Goal: Task Accomplishment & Management: Complete application form

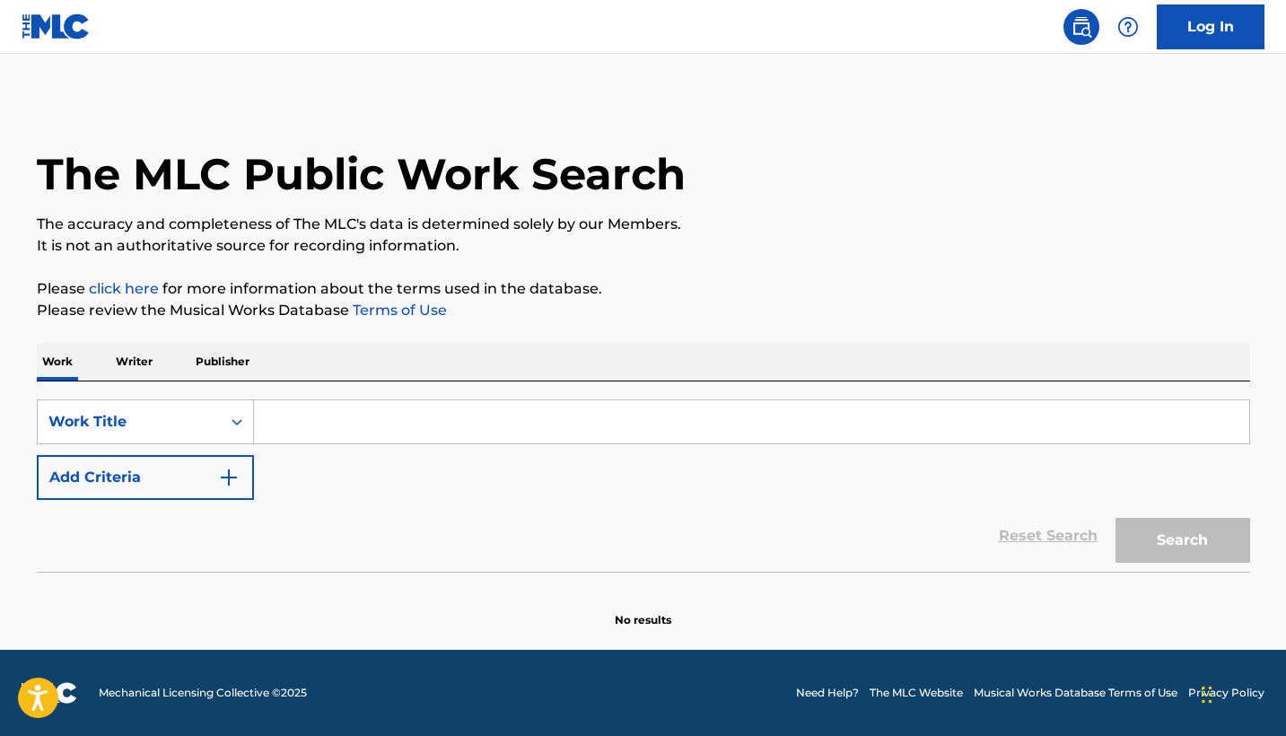
click at [301, 429] on input "Search Form" at bounding box center [751, 421] width 995 height 43
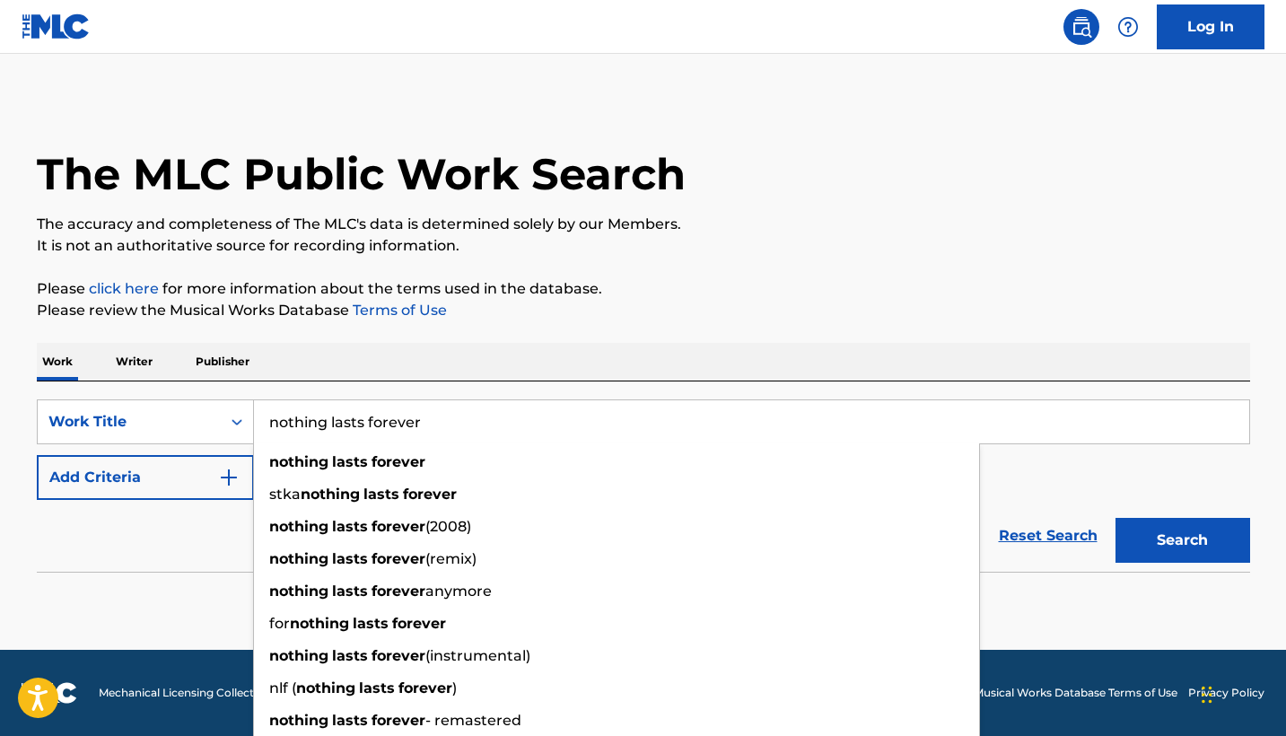
type input "nothing lasts forever"
click at [110, 527] on div "Reset Search Search" at bounding box center [643, 536] width 1213 height 72
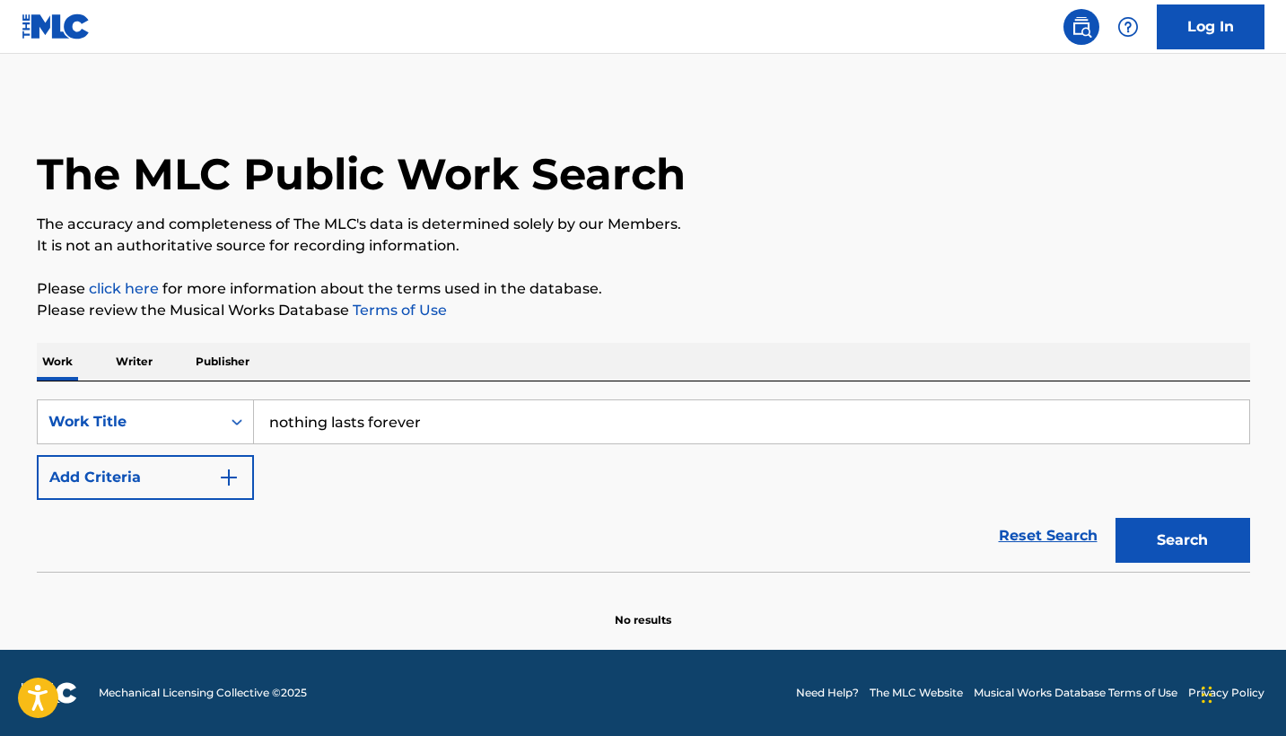
click at [171, 485] on button "Add Criteria" at bounding box center [145, 477] width 217 height 45
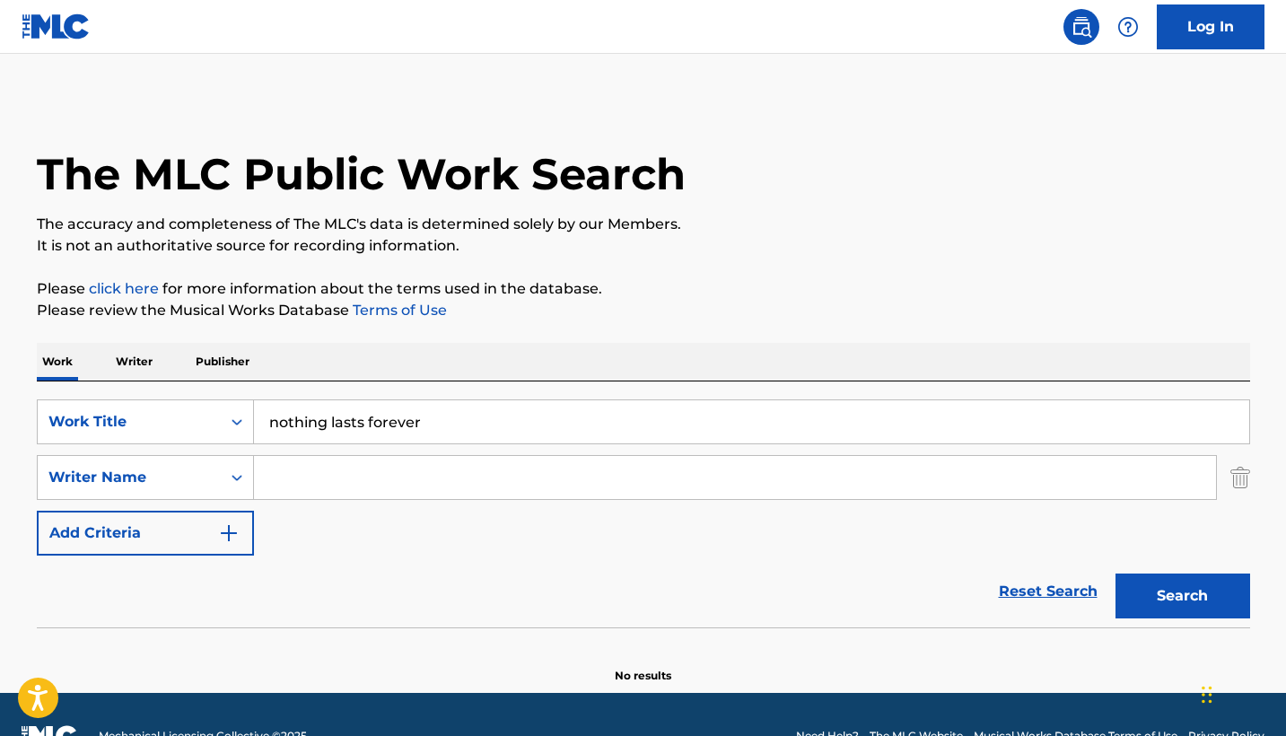
click at [323, 483] on input "Search Form" at bounding box center [735, 477] width 962 height 43
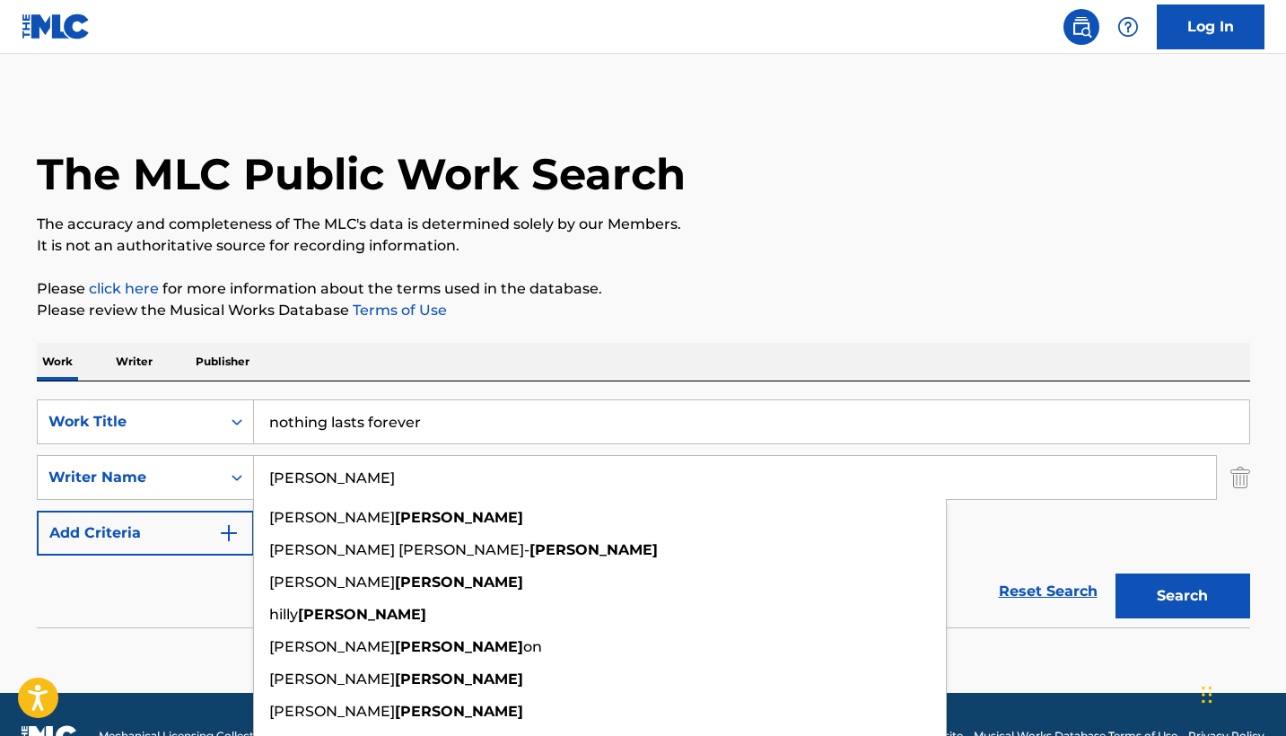
type input "[PERSON_NAME]"
click at [1182, 596] on button "Search" at bounding box center [1183, 596] width 135 height 45
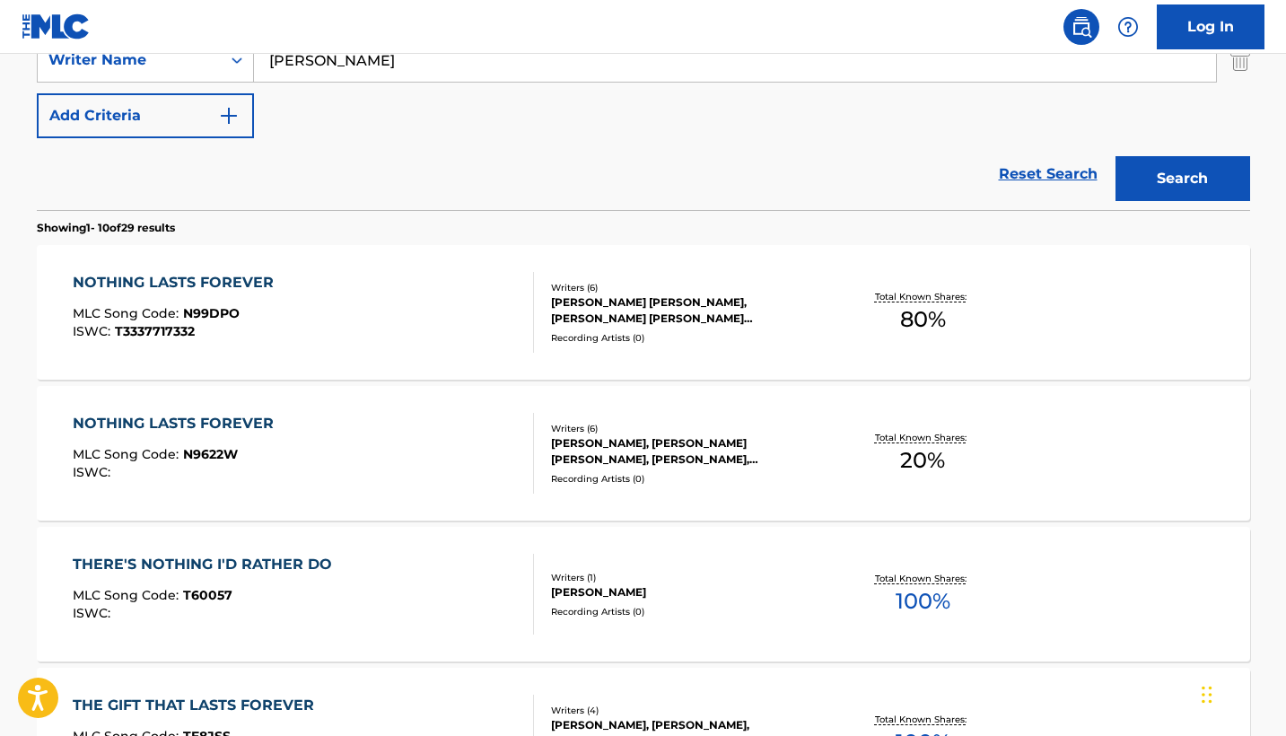
scroll to position [419, 0]
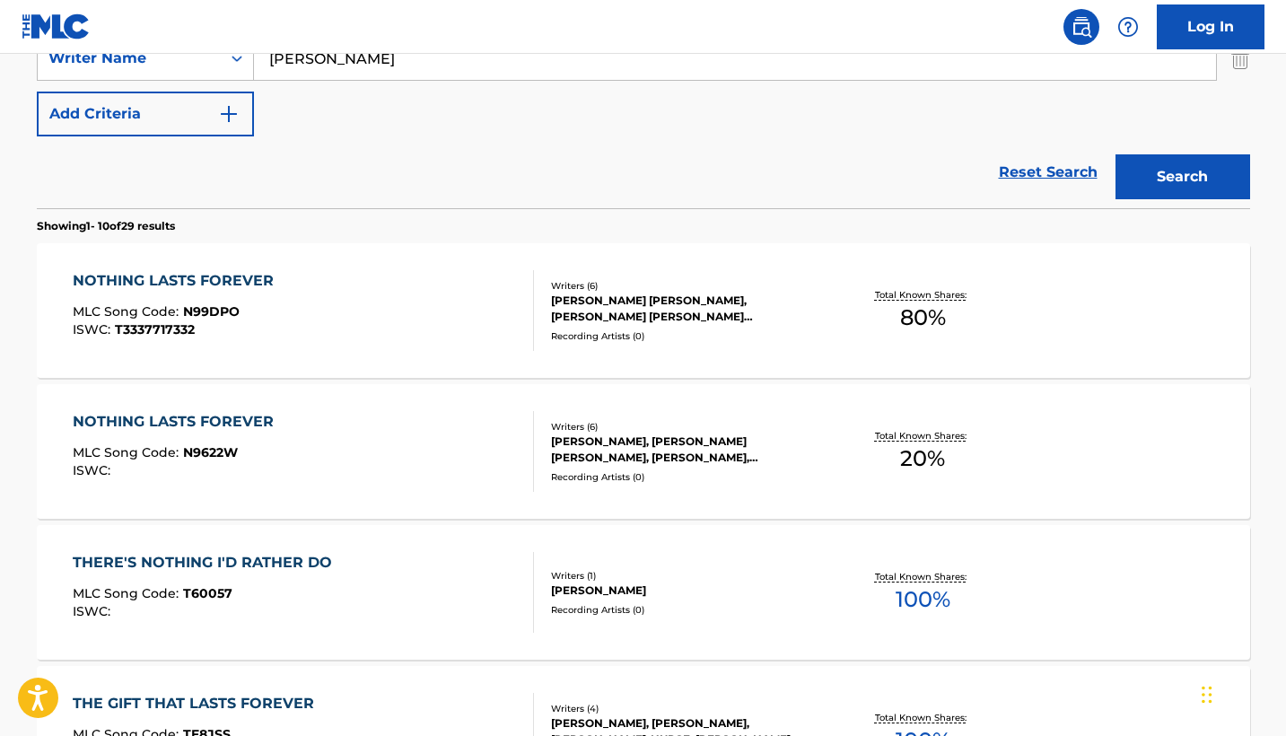
click at [215, 282] on div "NOTHING LASTS FOREVER" at bounding box center [178, 281] width 210 height 22
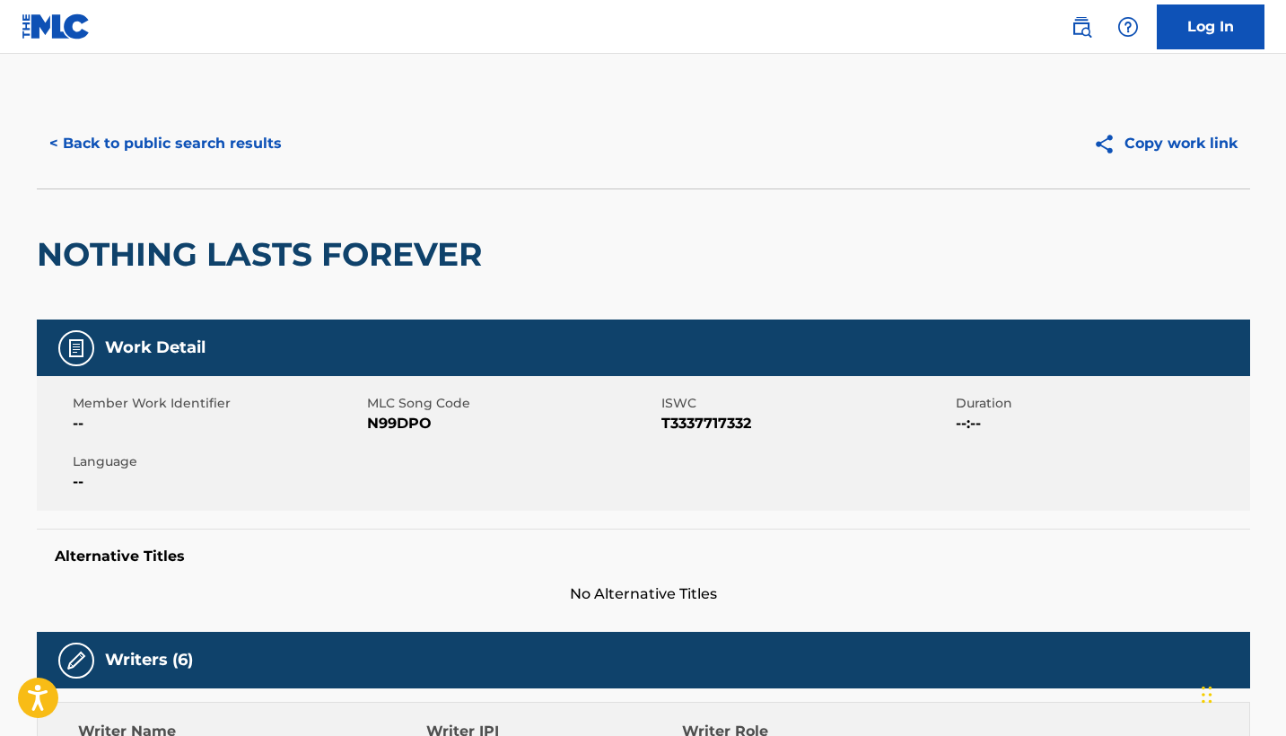
click at [175, 145] on button "< Back to public search results" at bounding box center [166, 143] width 258 height 45
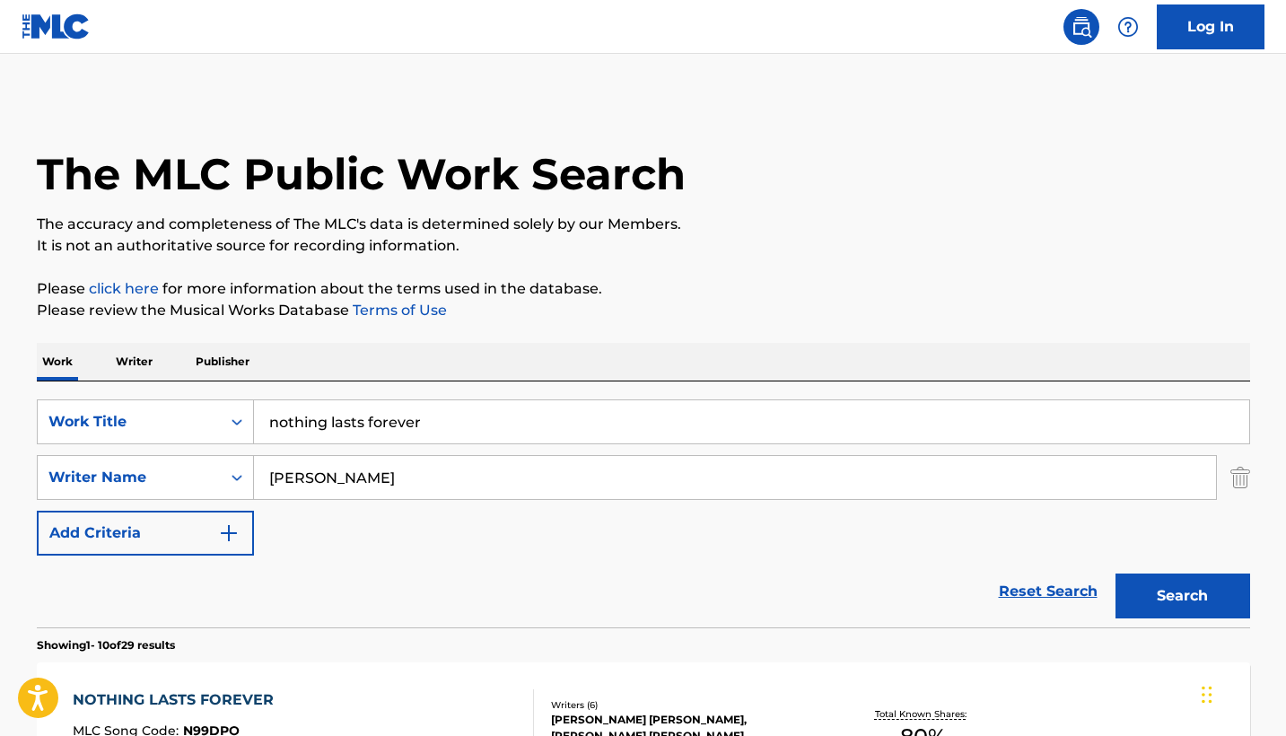
scroll to position [419, 0]
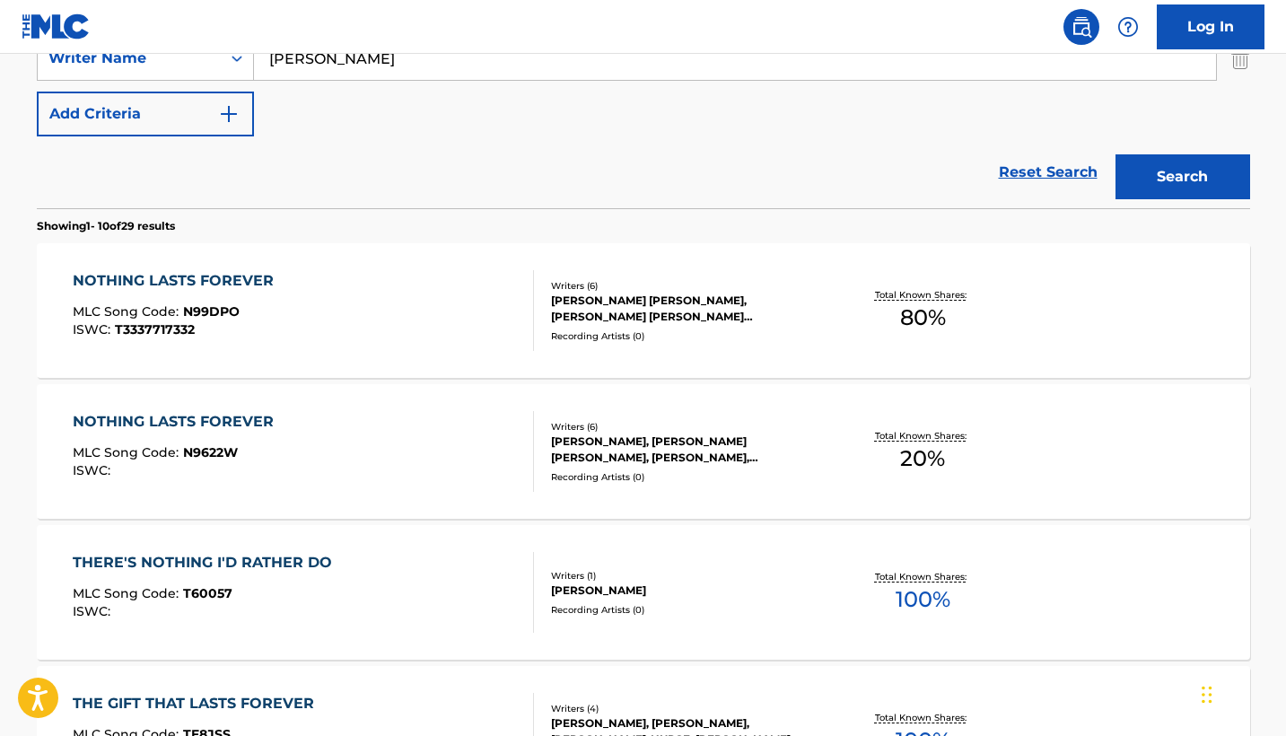
click at [153, 422] on div "NOTHING LASTS FOREVER" at bounding box center [178, 422] width 210 height 22
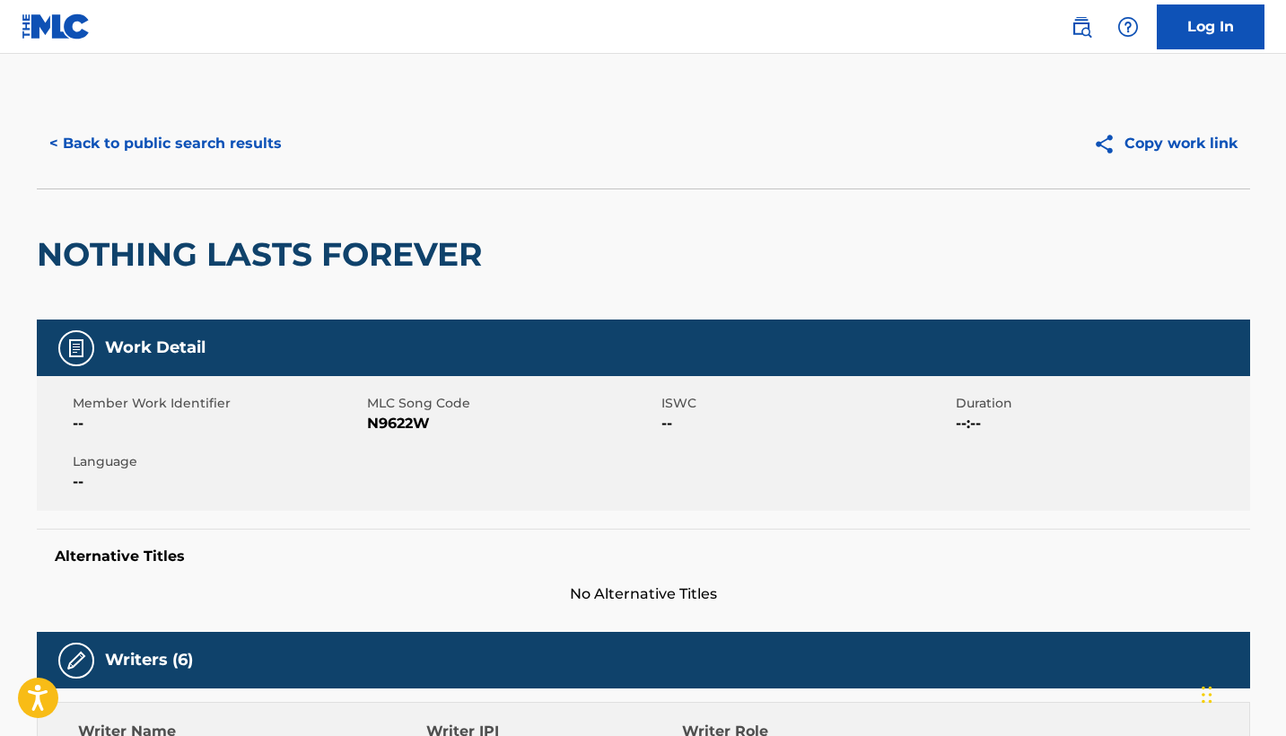
click at [1087, 27] on img at bounding box center [1082, 27] width 22 height 22
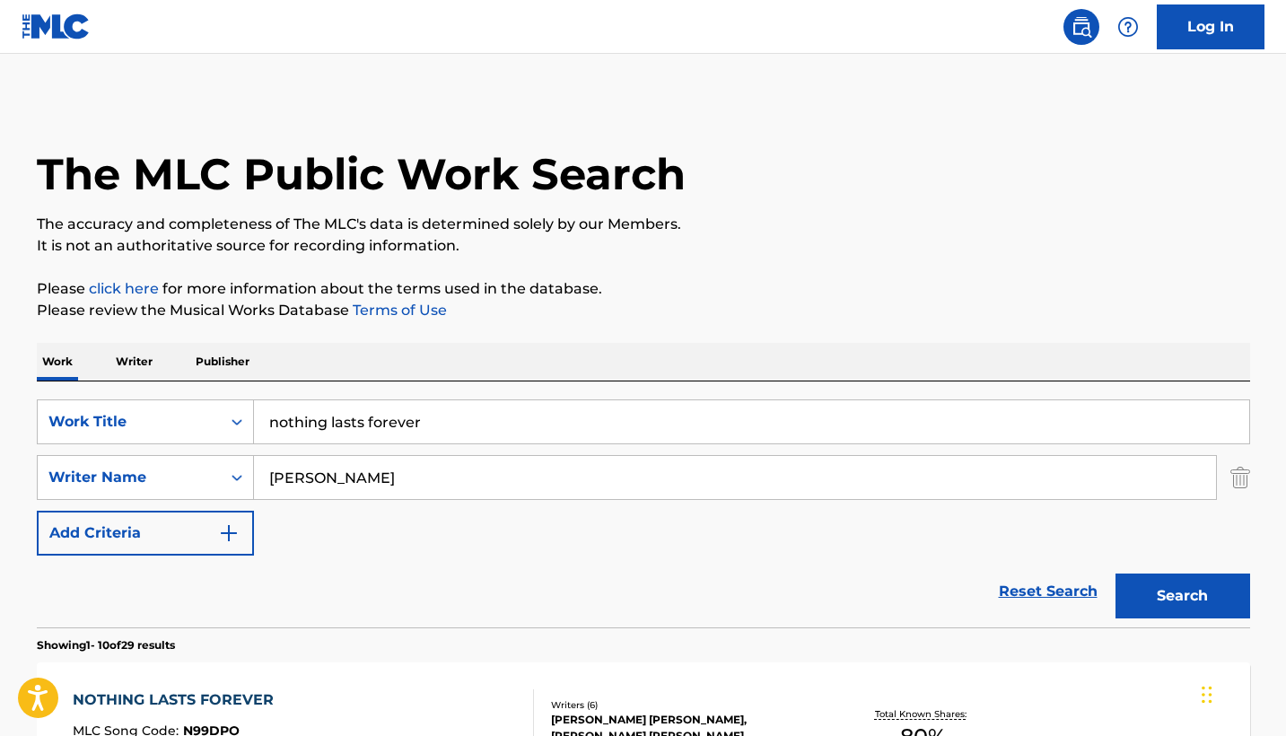
click at [1213, 39] on link "Log In" at bounding box center [1211, 26] width 108 height 45
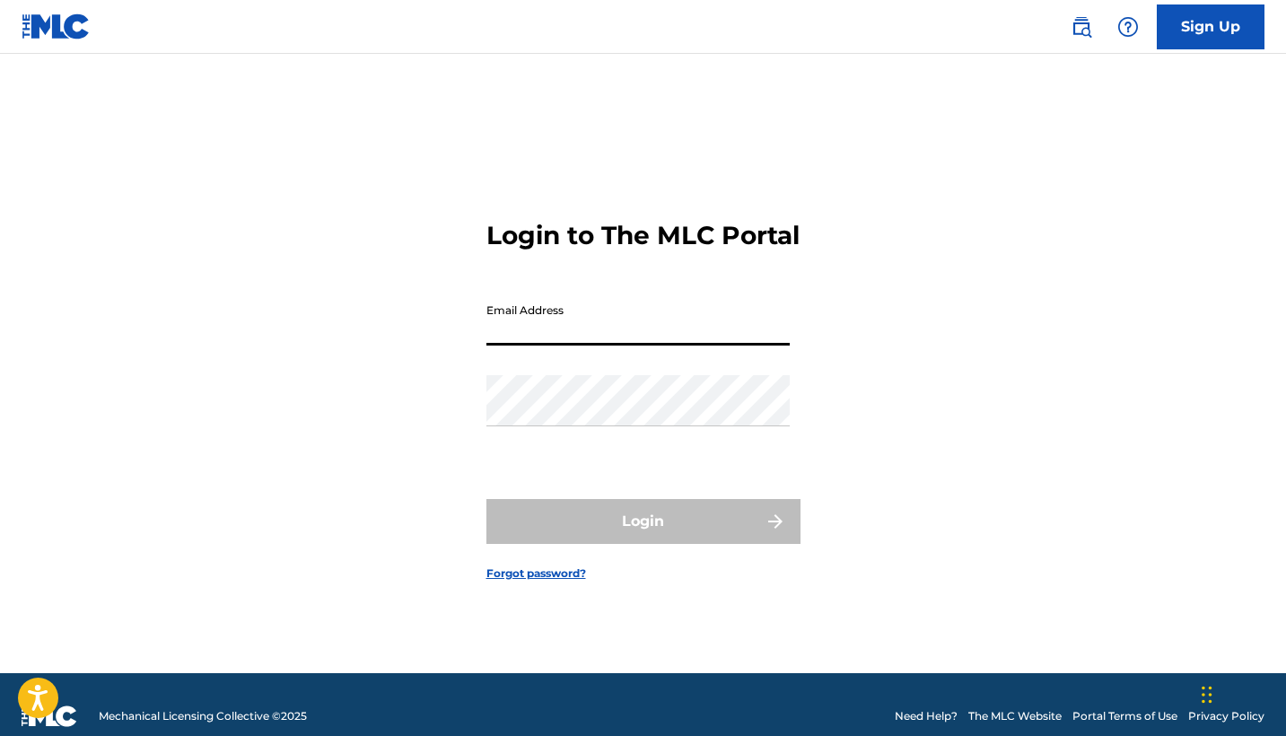
paste input "[PERSON_NAME][EMAIL_ADDRESS][DOMAIN_NAME]"
type input "[PERSON_NAME][EMAIL_ADDRESS][DOMAIN_NAME]"
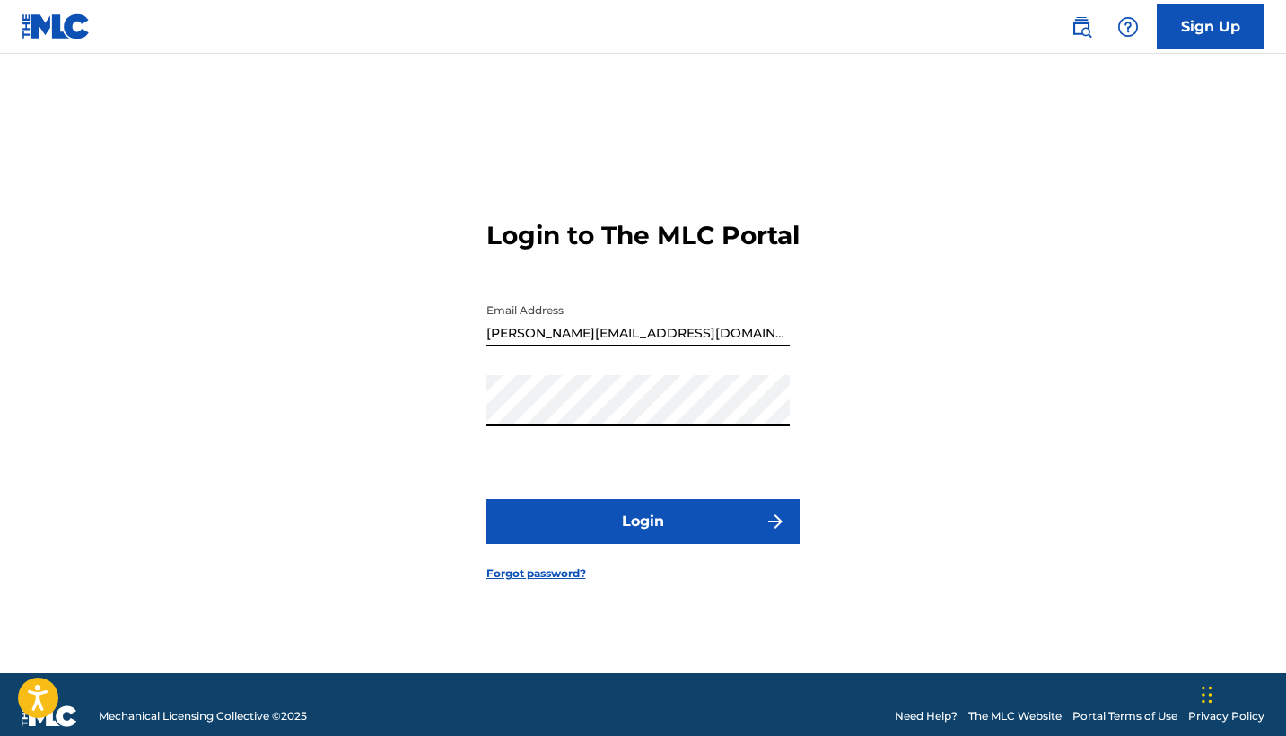
click at [647, 532] on button "Login" at bounding box center [643, 521] width 314 height 45
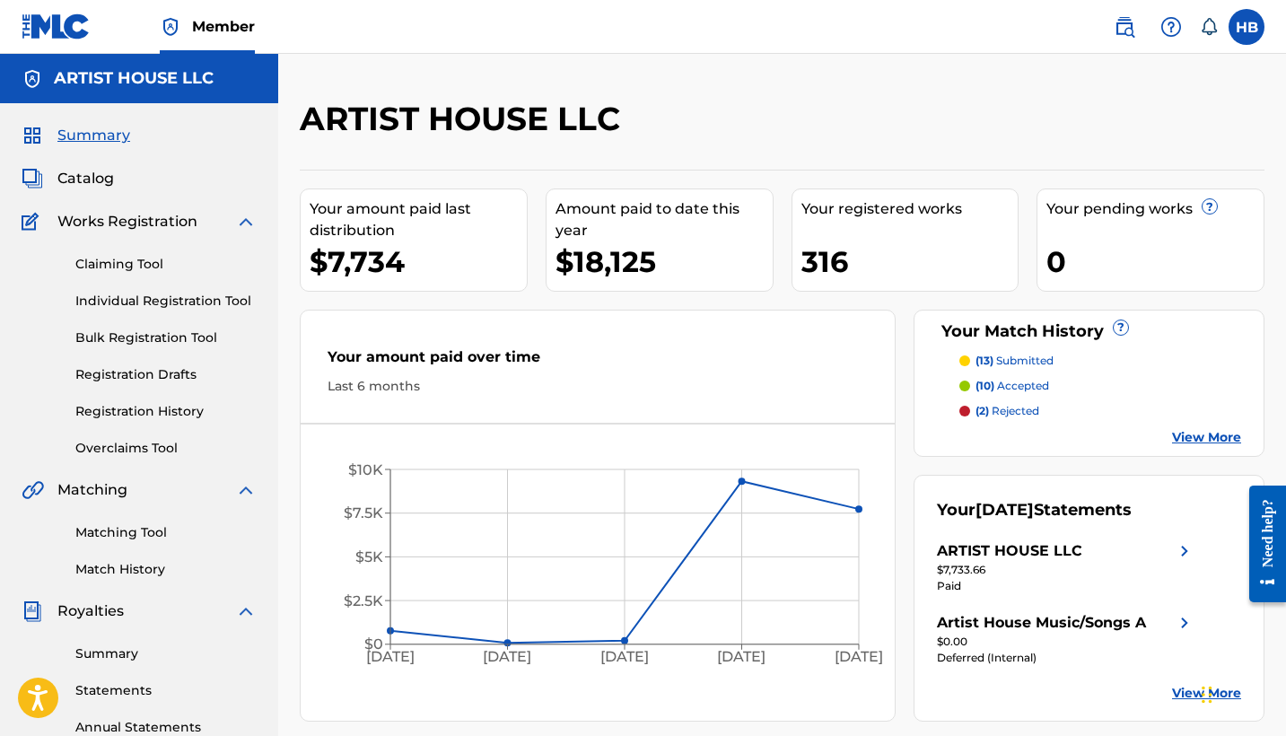
click at [134, 266] on link "Claiming Tool" at bounding box center [165, 264] width 181 height 19
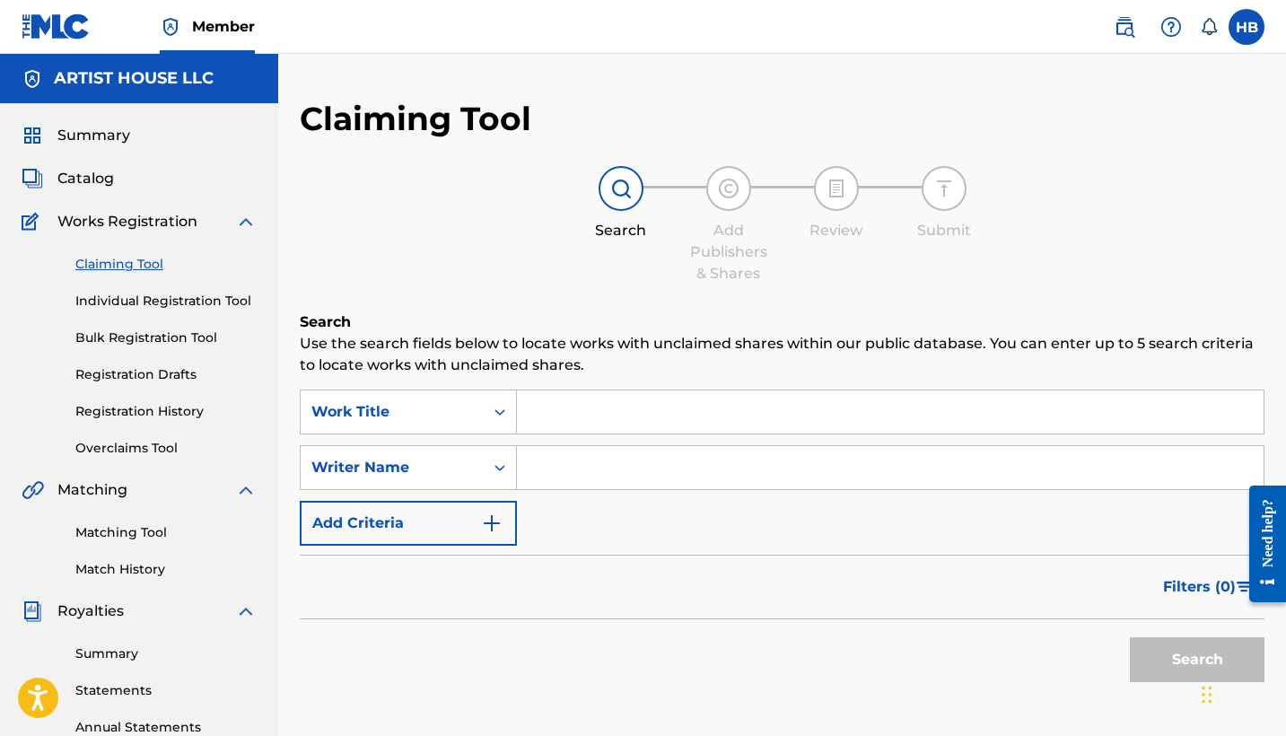
click at [609, 422] on input "Search Form" at bounding box center [890, 411] width 747 height 43
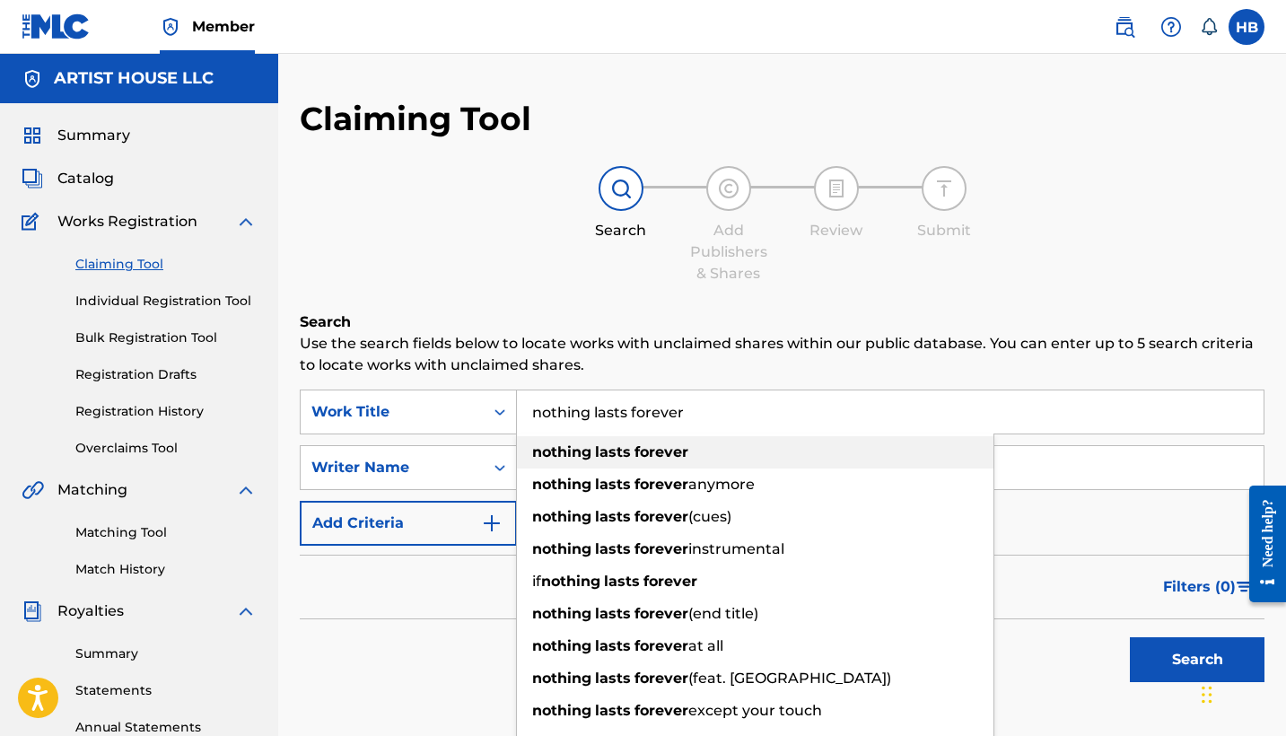
type input "nothing lasts forever"
click at [586, 452] on strong "nothing" at bounding box center [561, 451] width 59 height 17
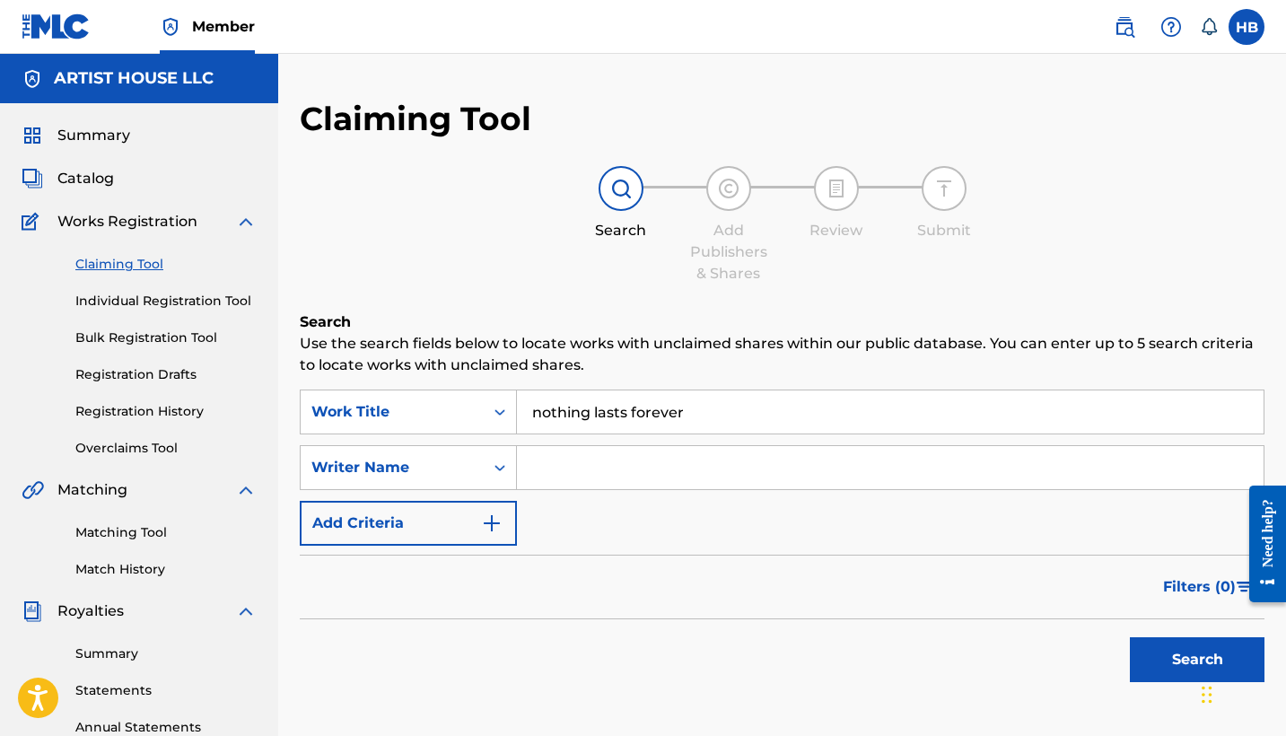
click at [589, 467] on input "Search Form" at bounding box center [890, 467] width 747 height 43
type input "[PERSON_NAME]"
click at [1197, 660] on button "Search" at bounding box center [1197, 659] width 135 height 45
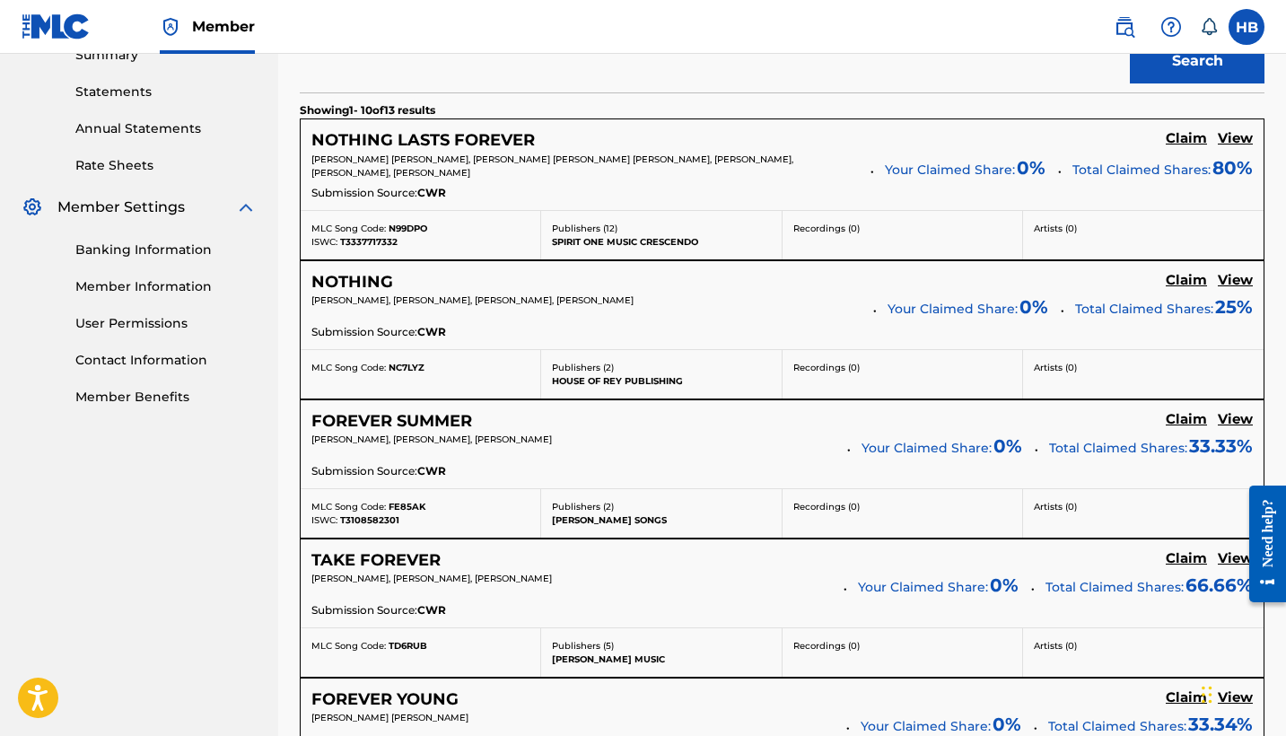
scroll to position [523, 0]
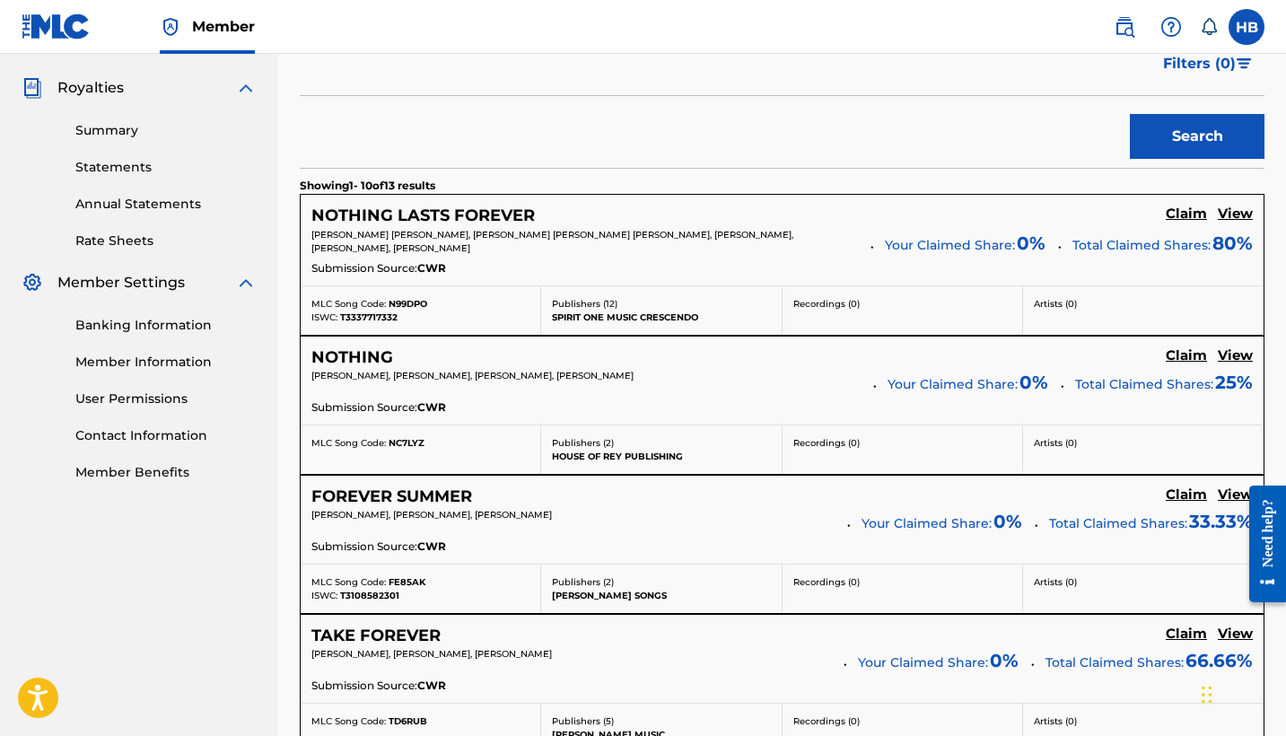
click at [457, 212] on h5 "NOTHING LASTS FOREVER" at bounding box center [422, 216] width 223 height 21
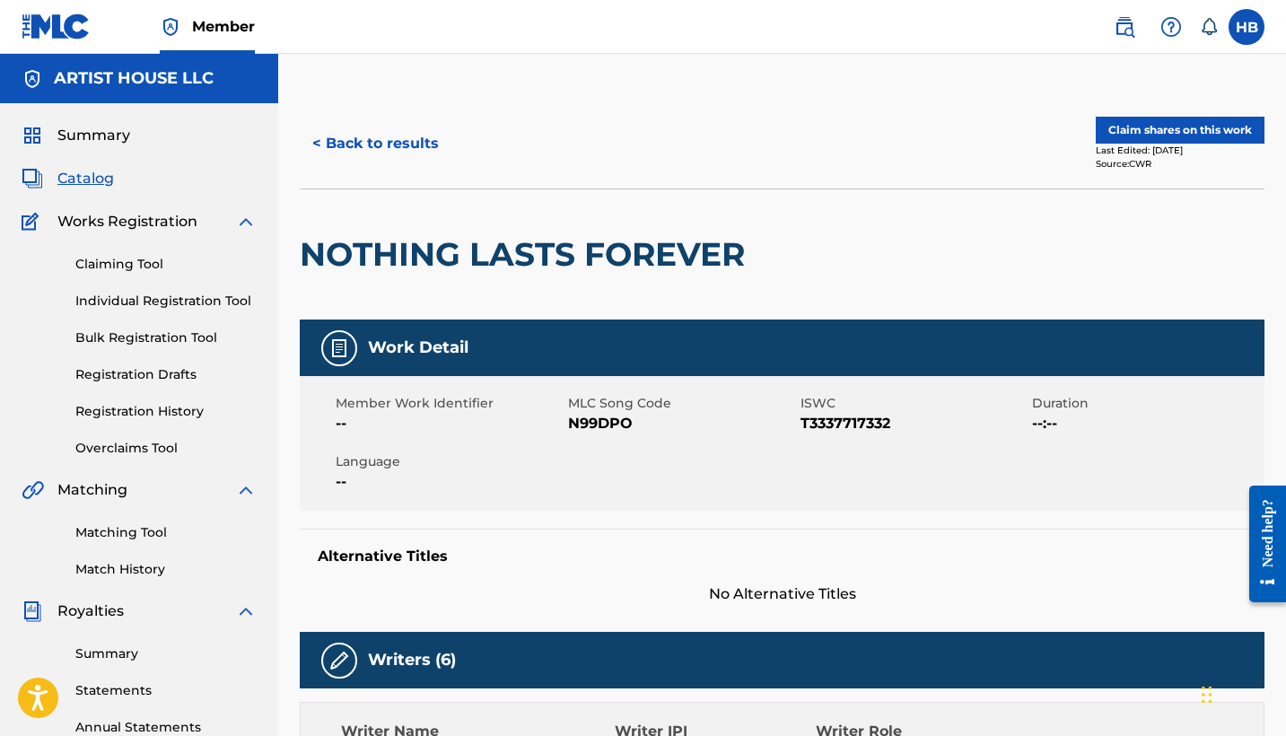
click at [1175, 127] on button "Claim shares on this work" at bounding box center [1180, 130] width 169 height 27
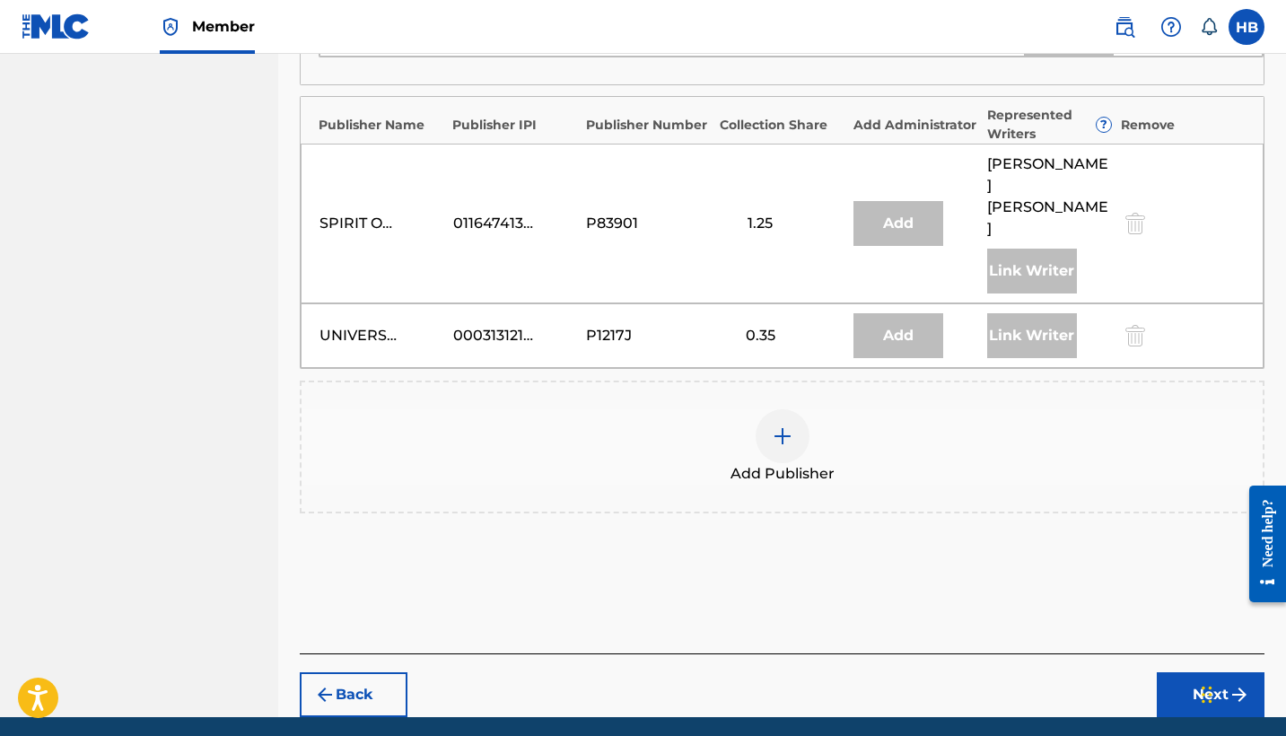
scroll to position [1485, 0]
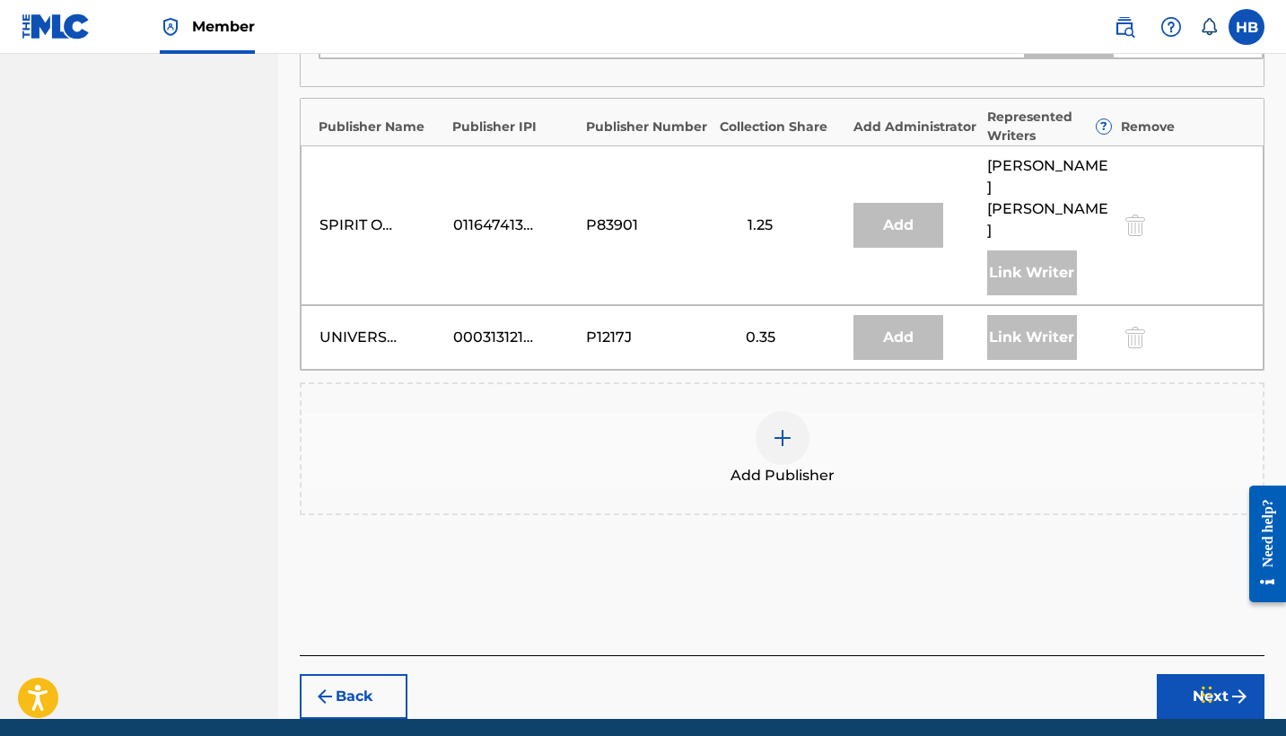
click at [781, 427] on img at bounding box center [783, 438] width 22 height 22
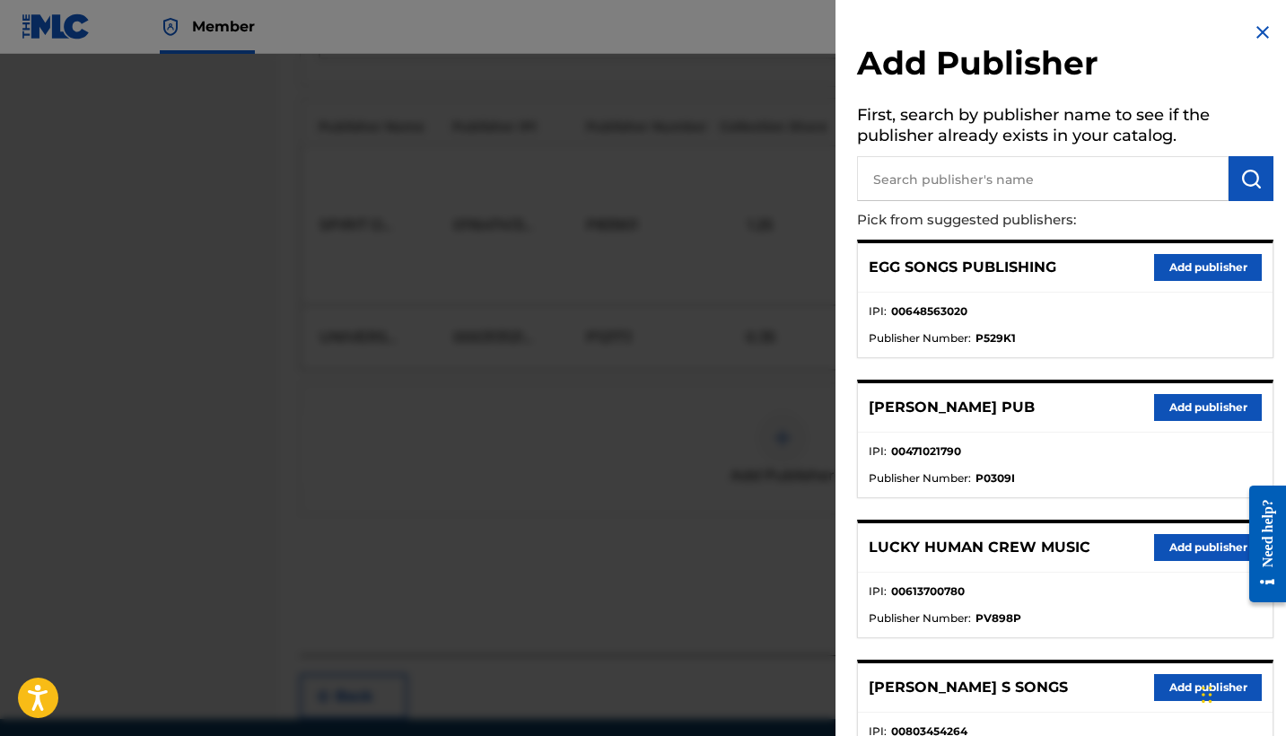
scroll to position [0, 0]
click at [982, 174] on input "text" at bounding box center [1043, 178] width 372 height 45
type input "artist house music"
click at [1231, 183] on button "submit" at bounding box center [1251, 178] width 45 height 45
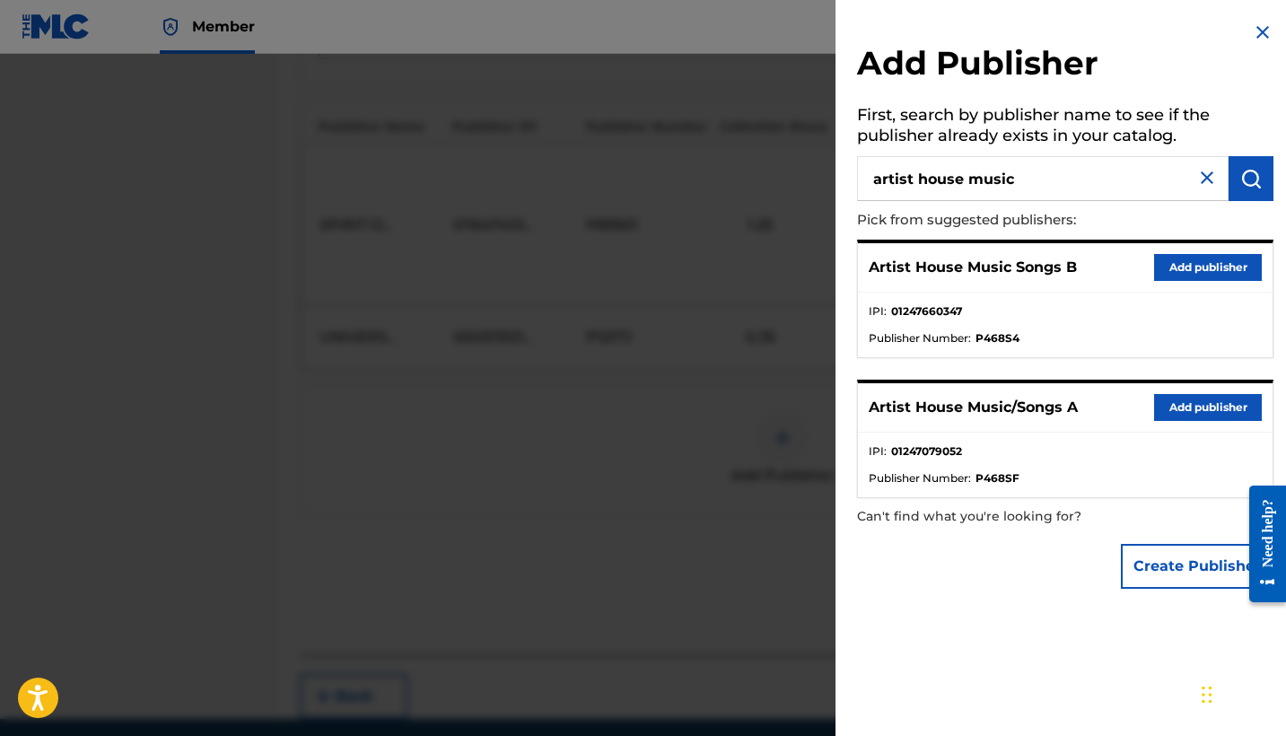
click at [1189, 408] on button "Add publisher" at bounding box center [1208, 407] width 108 height 27
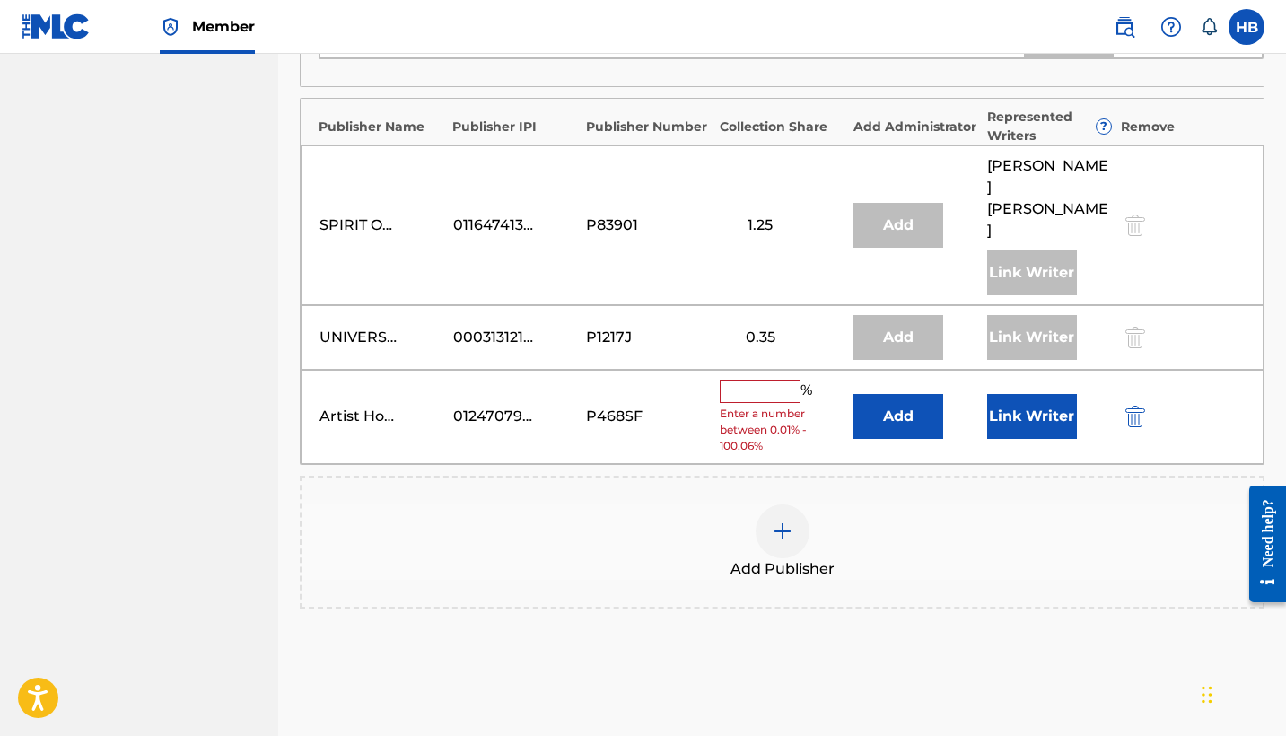
click at [1030, 394] on button "Link Writer" at bounding box center [1032, 416] width 90 height 45
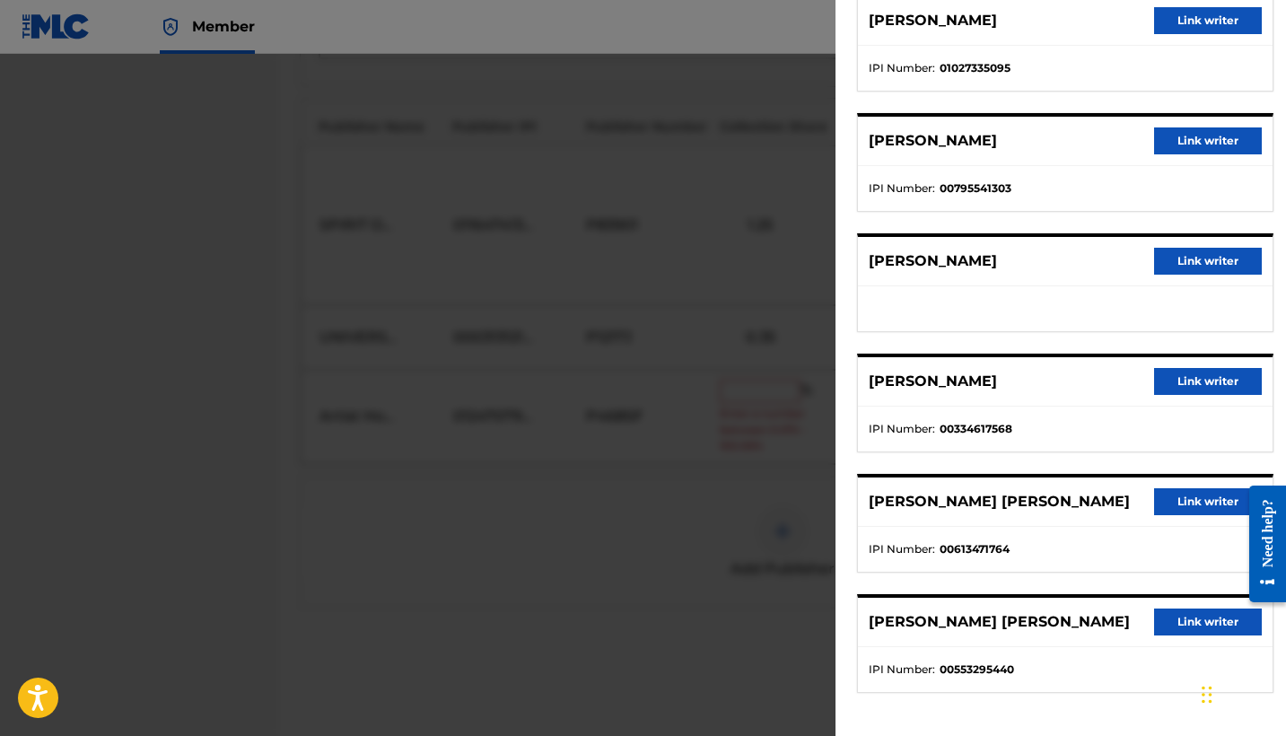
scroll to position [171, 0]
click at [1186, 499] on button "Link writer" at bounding box center [1208, 501] width 108 height 27
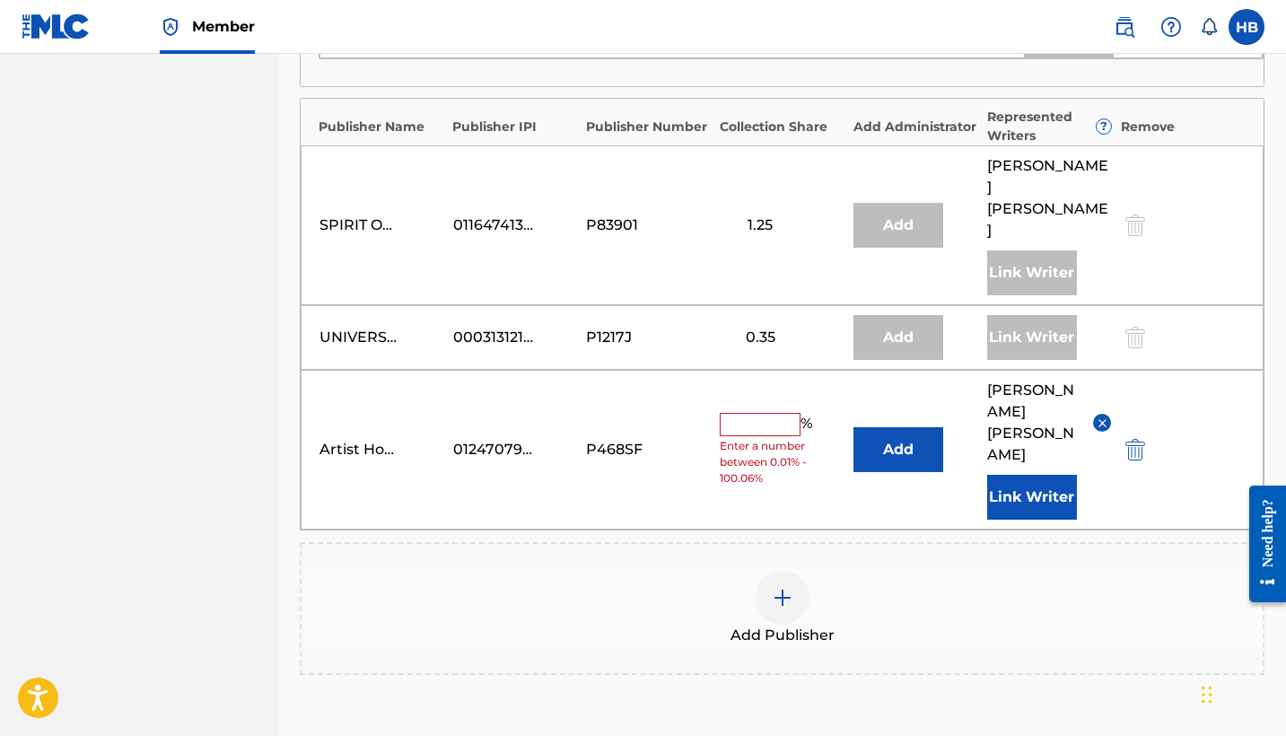
click at [760, 413] on input "text" at bounding box center [760, 424] width 81 height 23
type input "7.5"
click at [783, 587] on img at bounding box center [783, 598] width 22 height 22
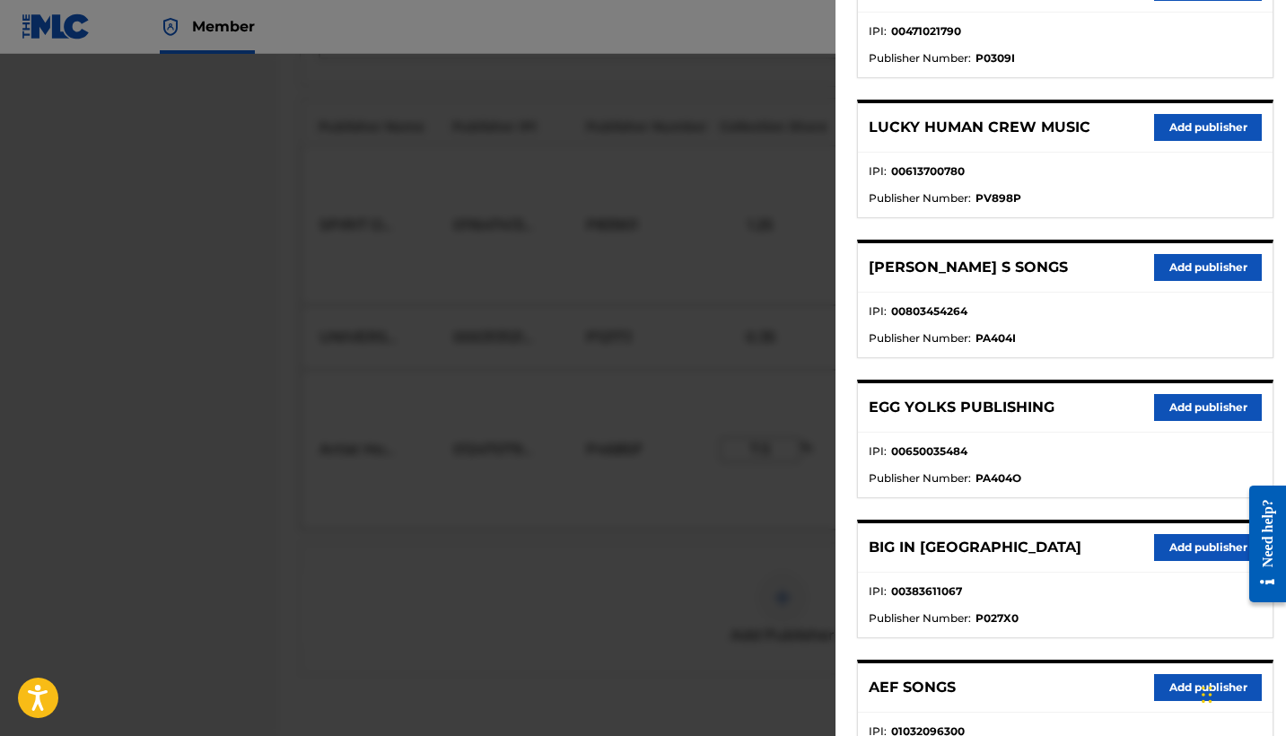
scroll to position [184, 0]
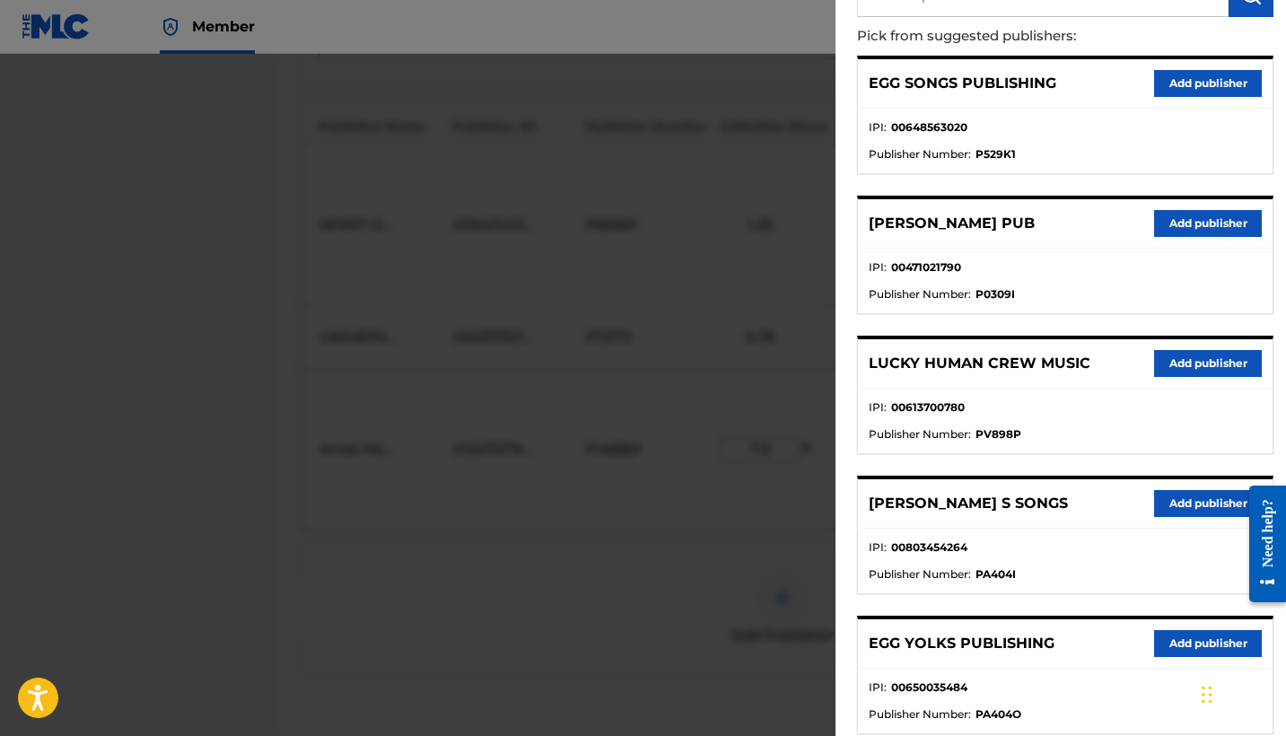
click at [1185, 354] on button "Add publisher" at bounding box center [1208, 363] width 108 height 27
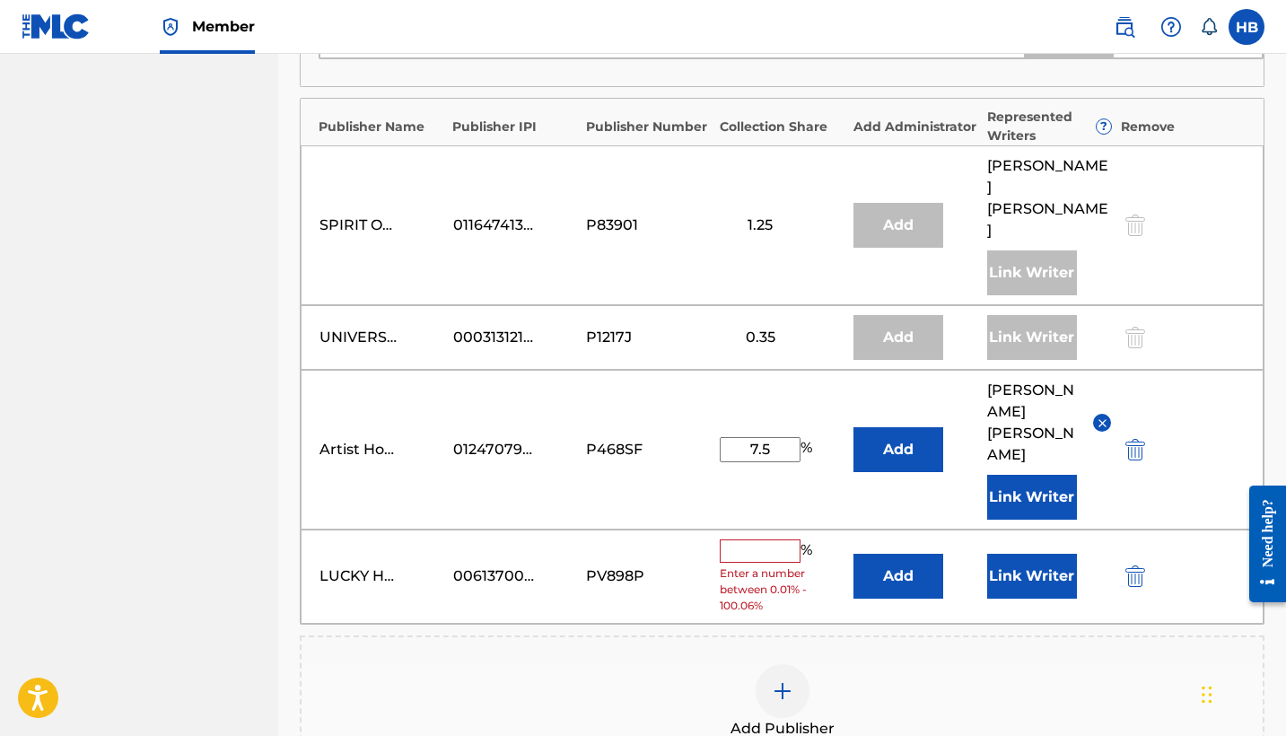
click at [763, 539] on input "text" at bounding box center [760, 550] width 81 height 23
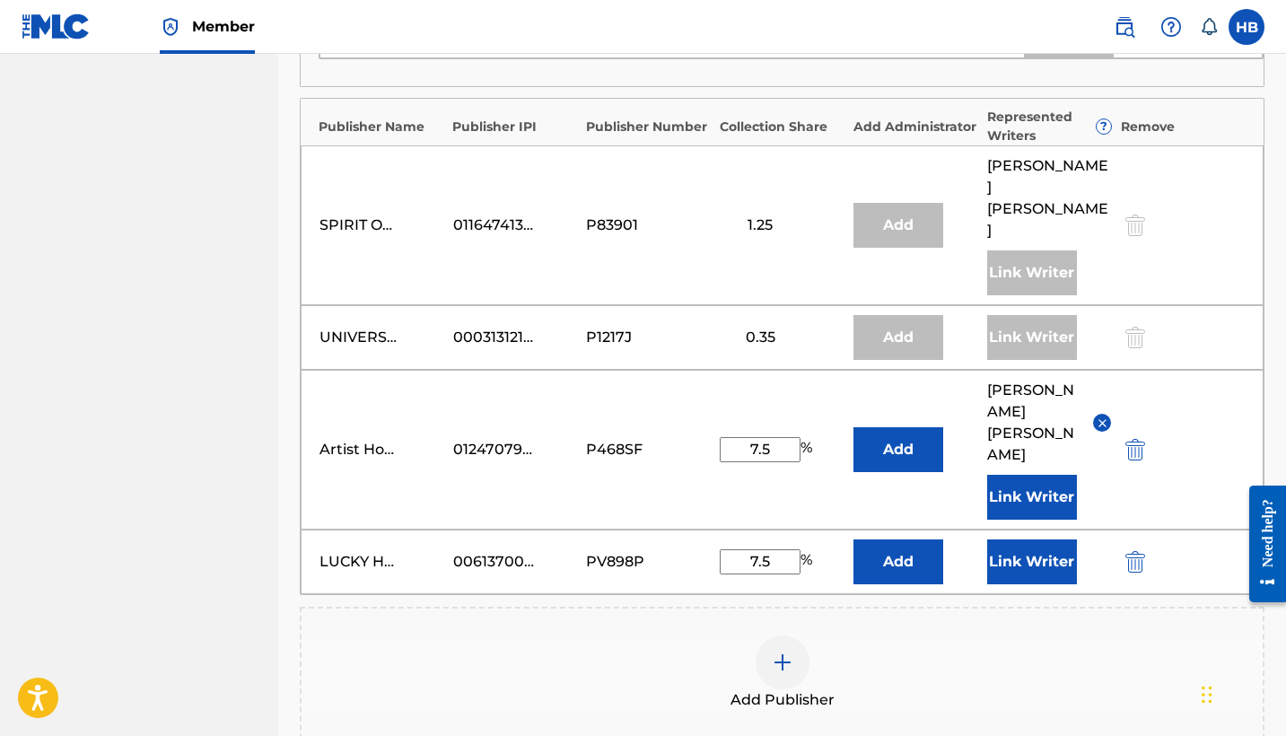
type input "7.5"
click at [905, 539] on button "Add" at bounding box center [899, 561] width 90 height 45
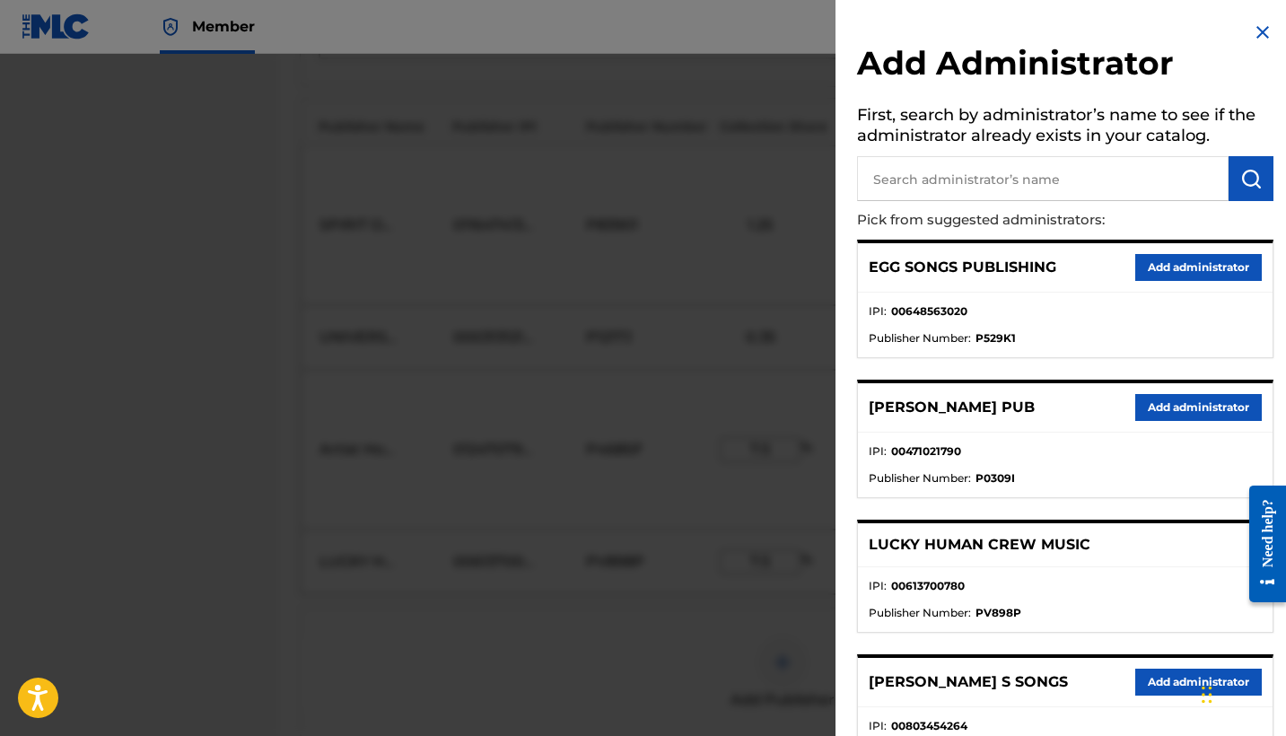
scroll to position [0, 0]
click at [968, 185] on input "text" at bounding box center [1043, 178] width 372 height 45
type input "artist house music"
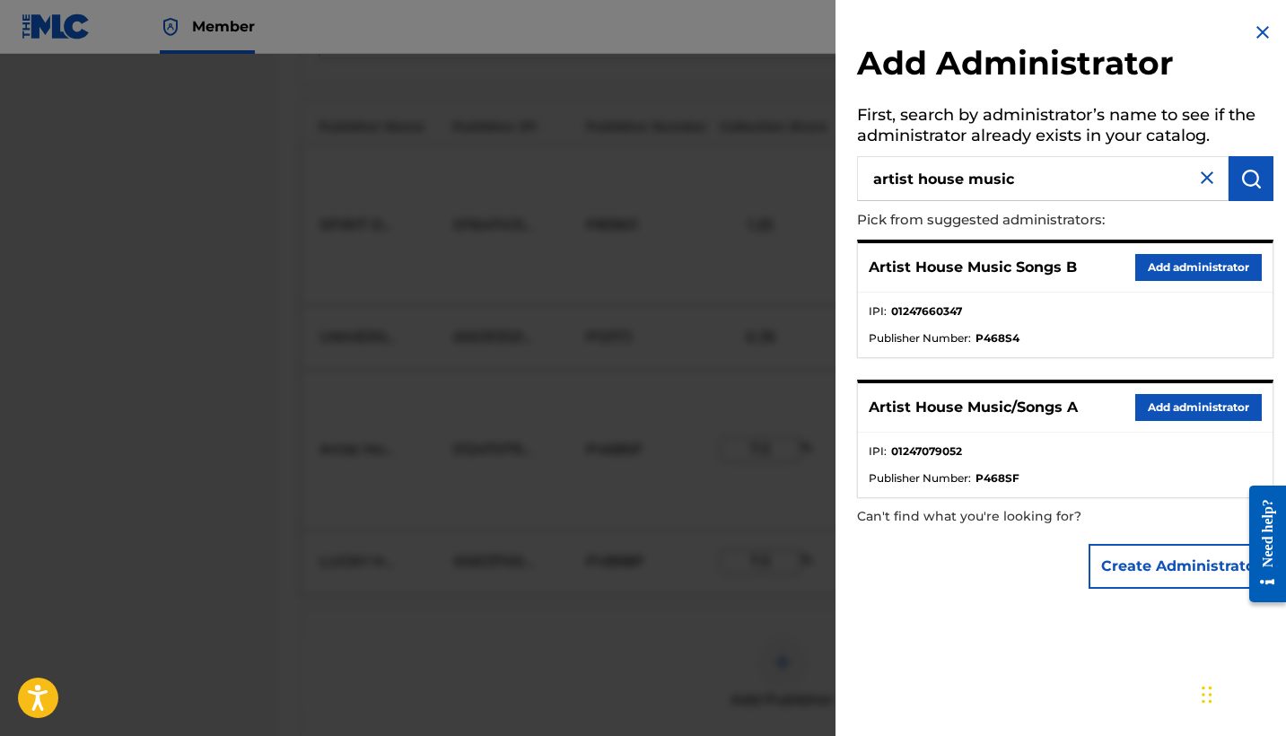
click at [1166, 398] on button "Add administrator" at bounding box center [1198, 407] width 127 height 27
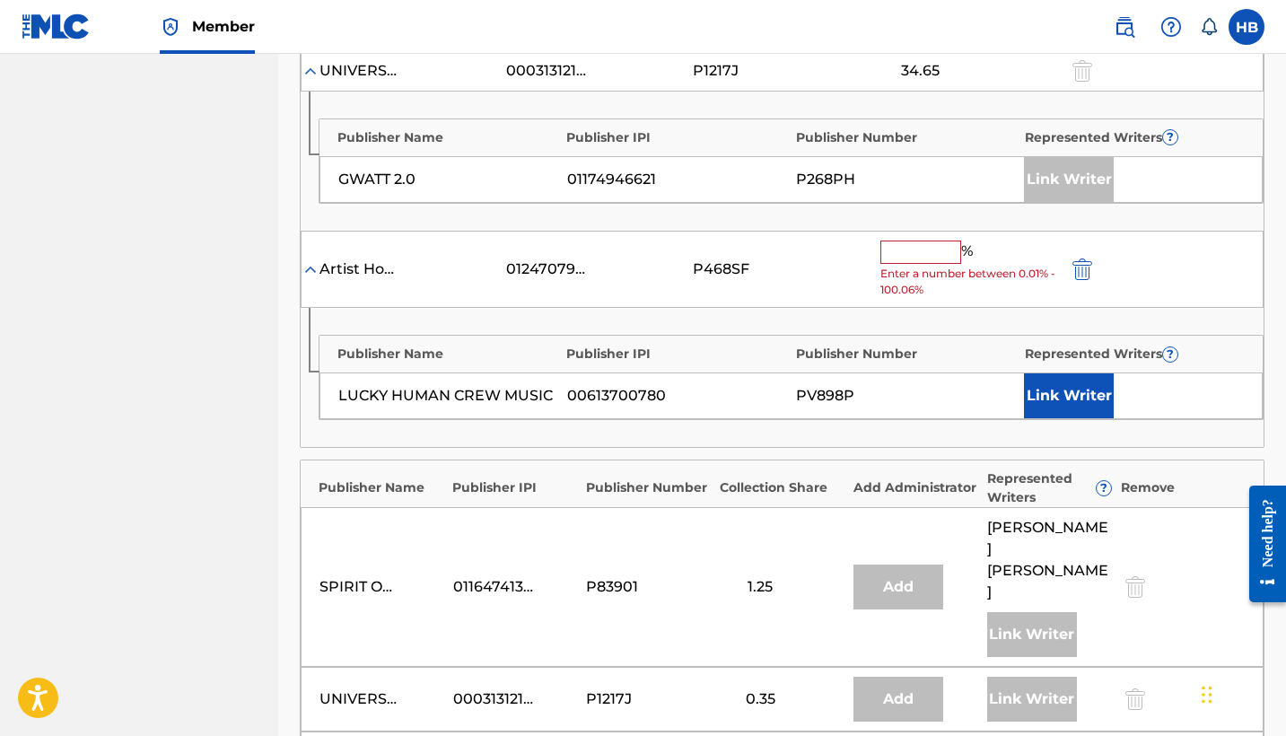
scroll to position [1335, 0]
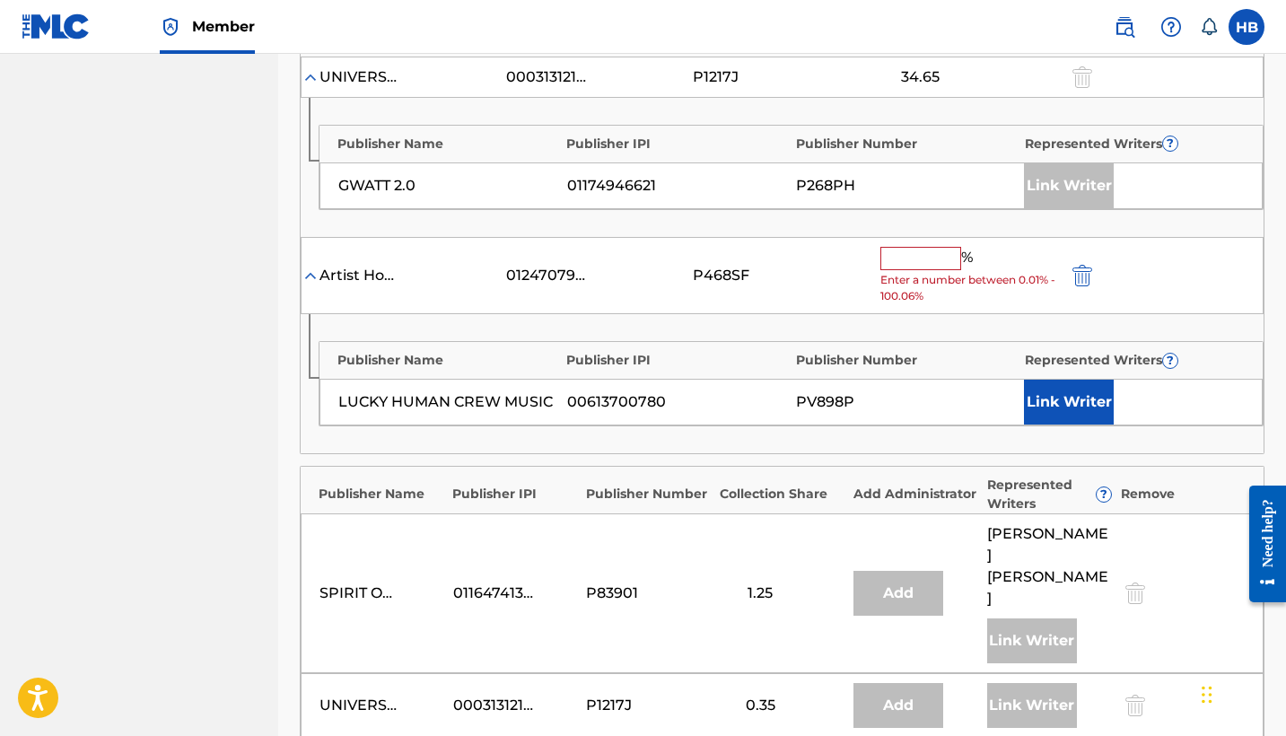
click at [919, 247] on input "text" at bounding box center [920, 258] width 81 height 23
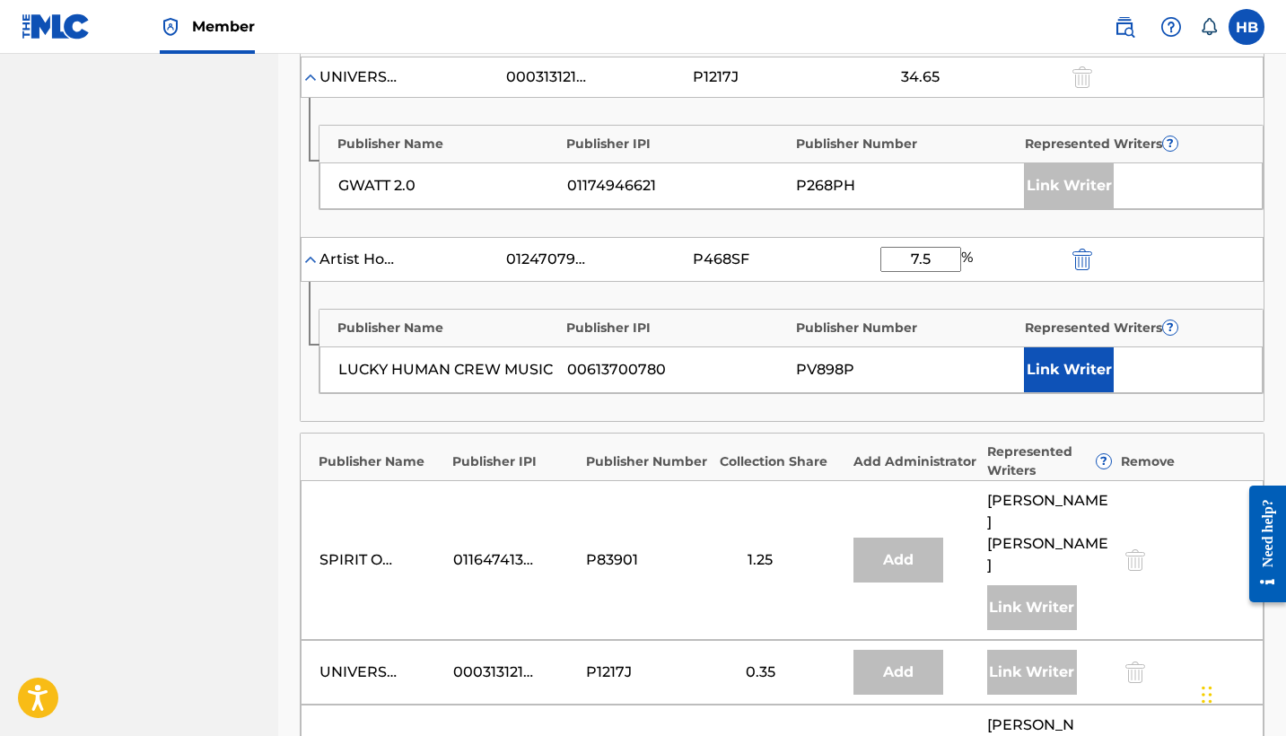
type input "7.5"
click at [1056, 347] on button "Link Writer" at bounding box center [1069, 369] width 90 height 45
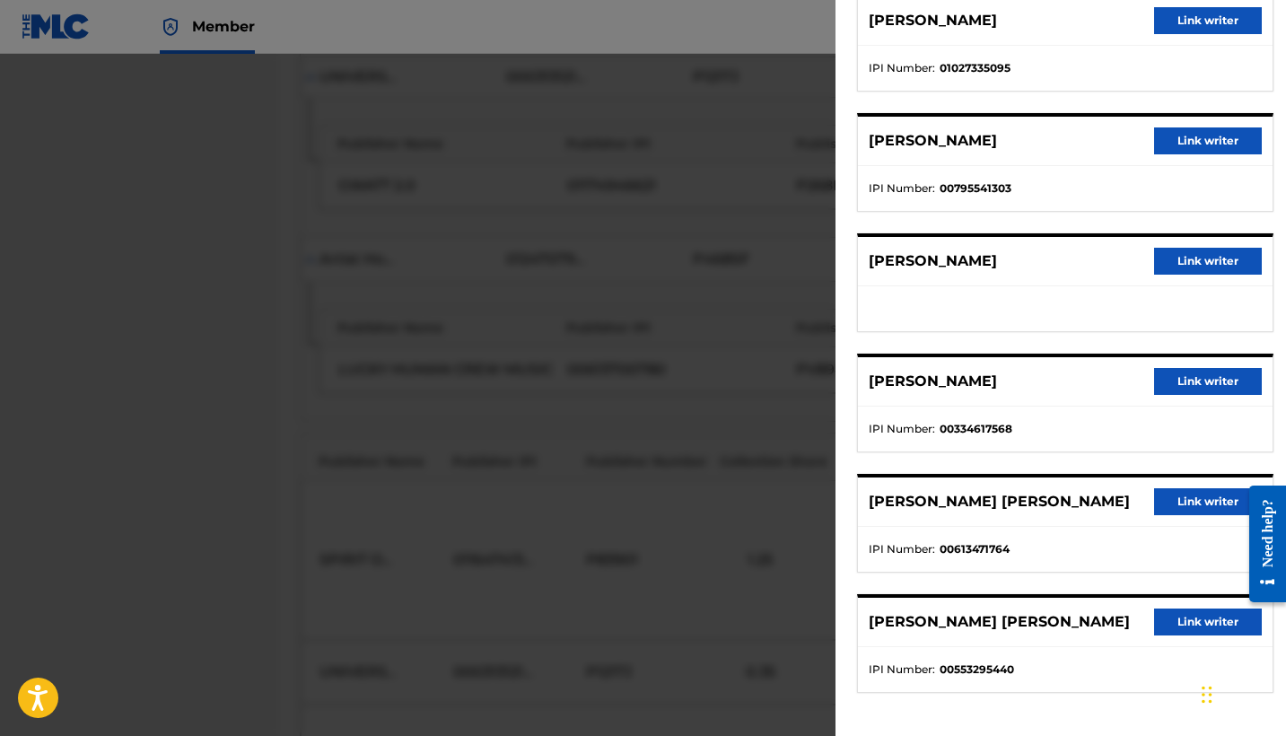
scroll to position [171, 0]
click at [1180, 494] on button "Link writer" at bounding box center [1208, 501] width 108 height 27
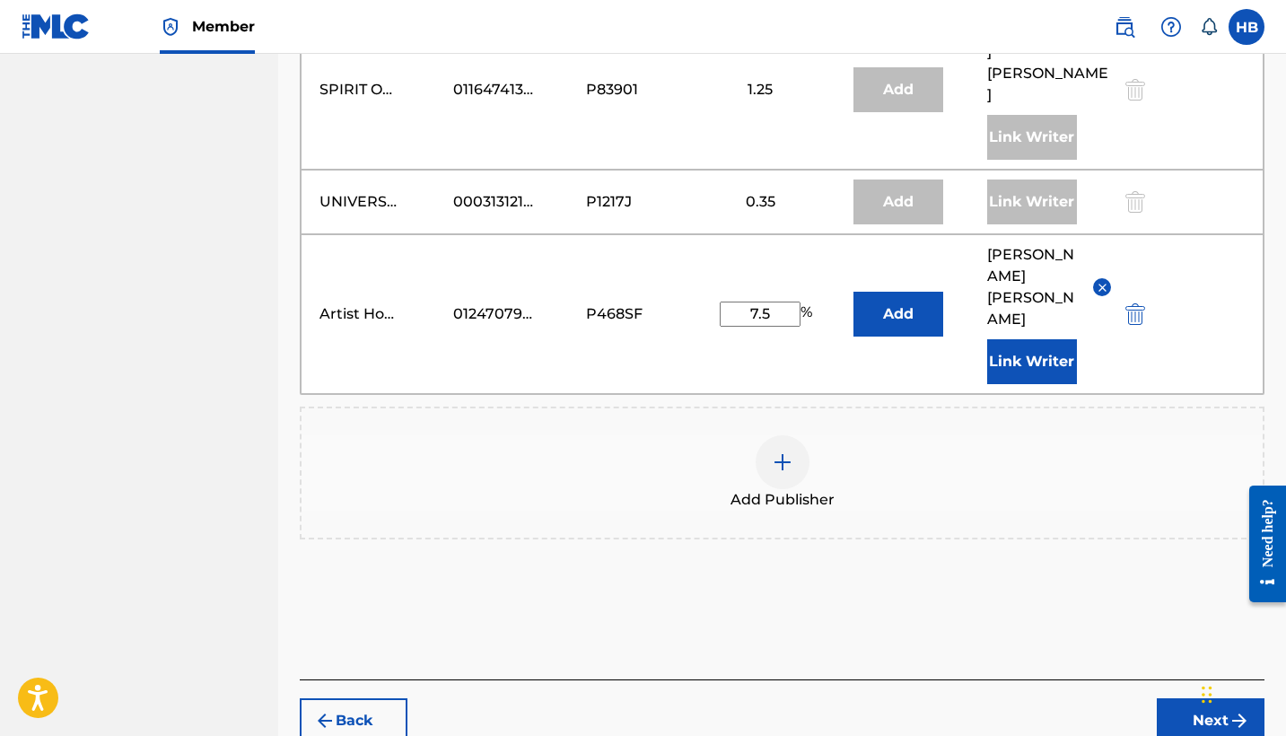
scroll to position [1856, 0]
click at [789, 452] on img at bounding box center [783, 463] width 22 height 22
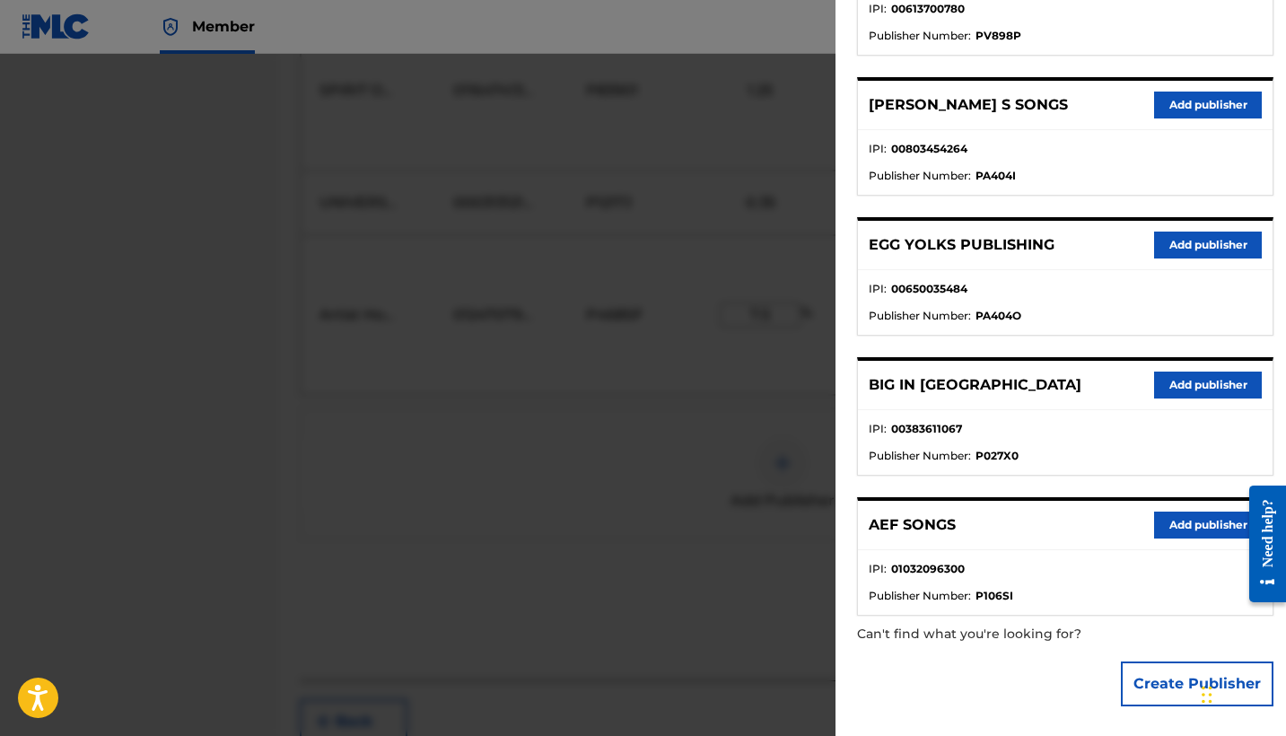
scroll to position [582, 0]
click at [1205, 244] on button "Add publisher" at bounding box center [1208, 245] width 108 height 27
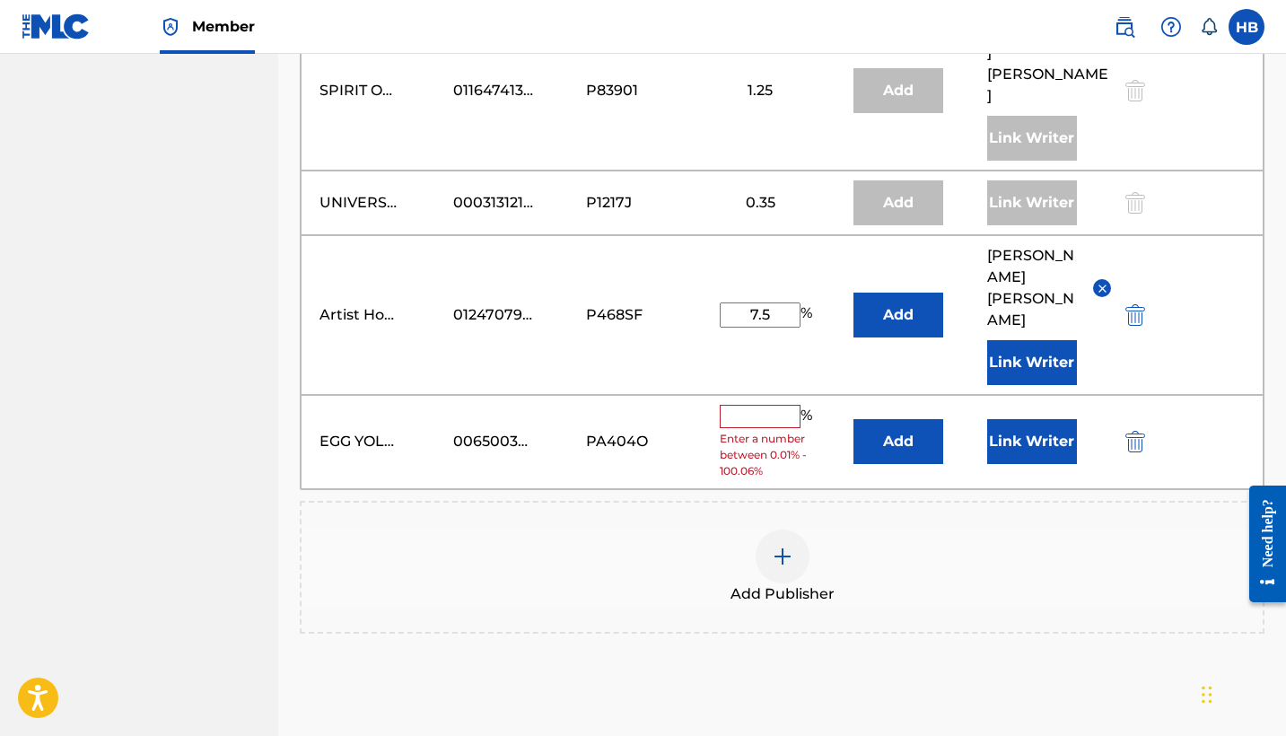
click at [742, 405] on div "%" at bounding box center [768, 416] width 97 height 23
click at [742, 405] on input "text" at bounding box center [760, 416] width 81 height 23
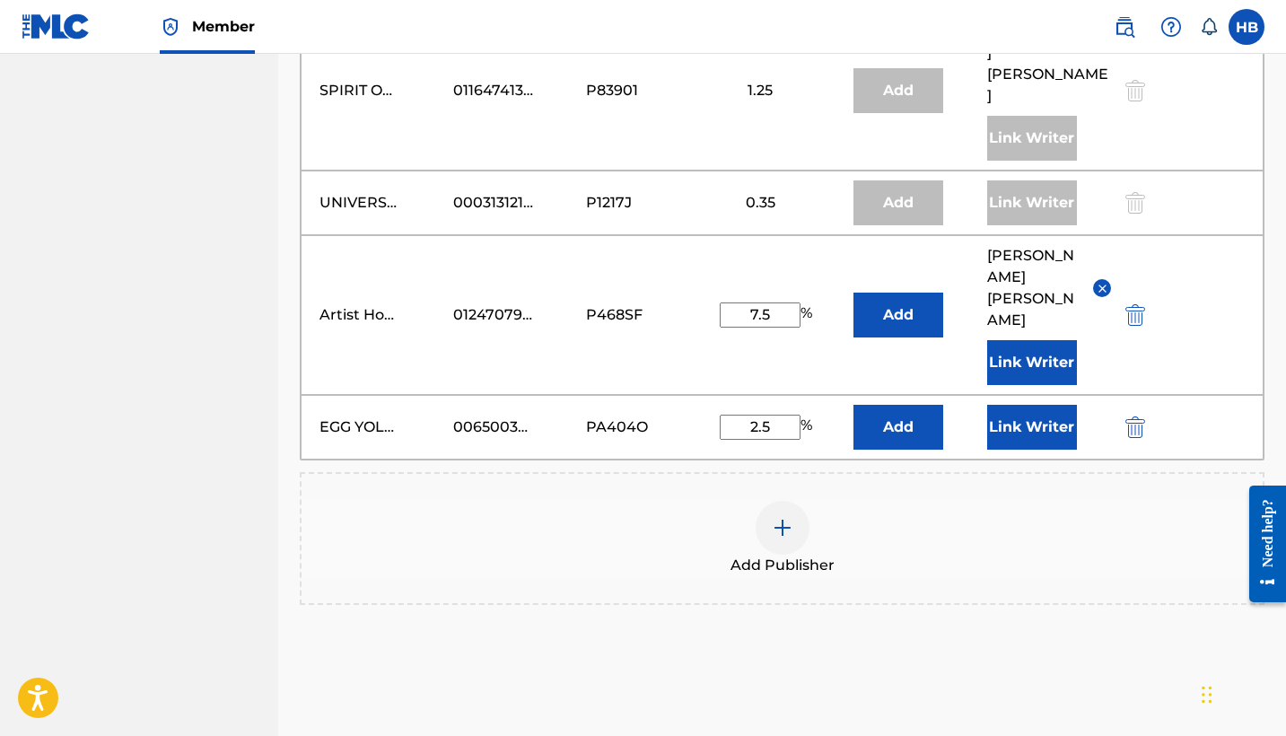
type input "2.5"
click at [1033, 405] on button "Link Writer" at bounding box center [1032, 427] width 90 height 45
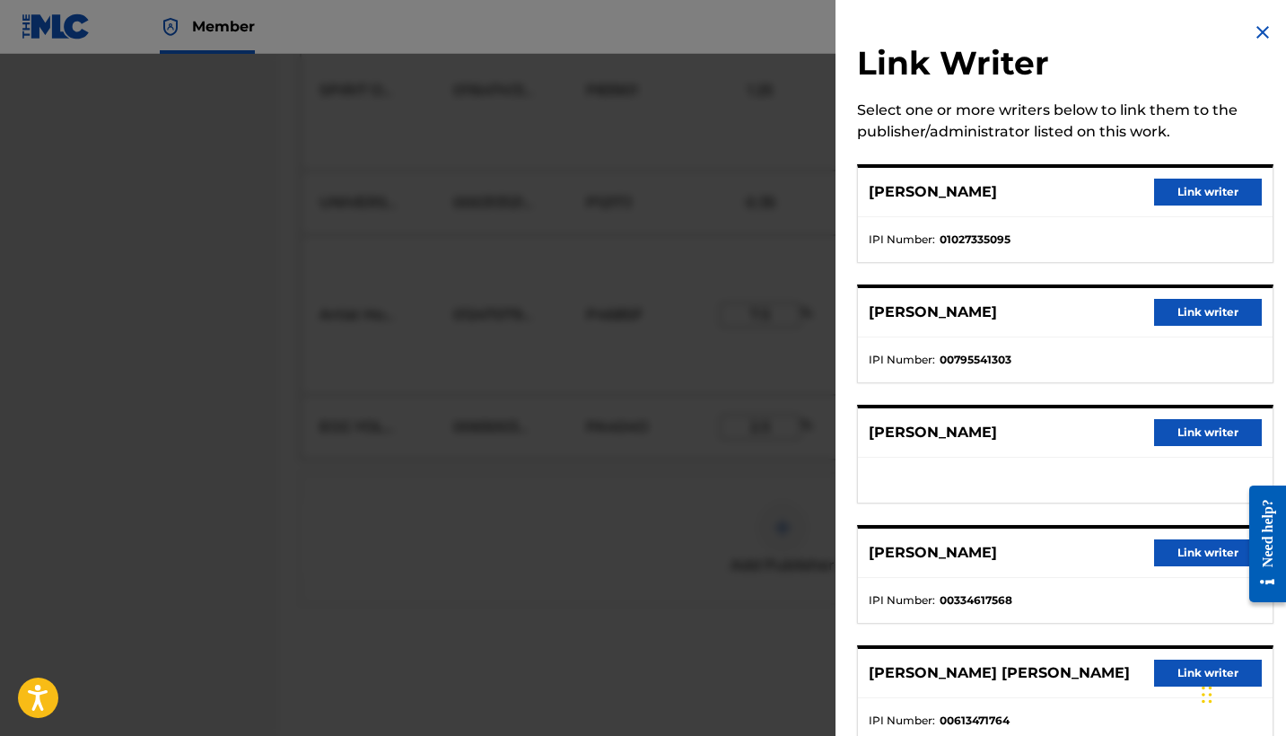
click at [1205, 191] on button "Link writer" at bounding box center [1208, 192] width 108 height 27
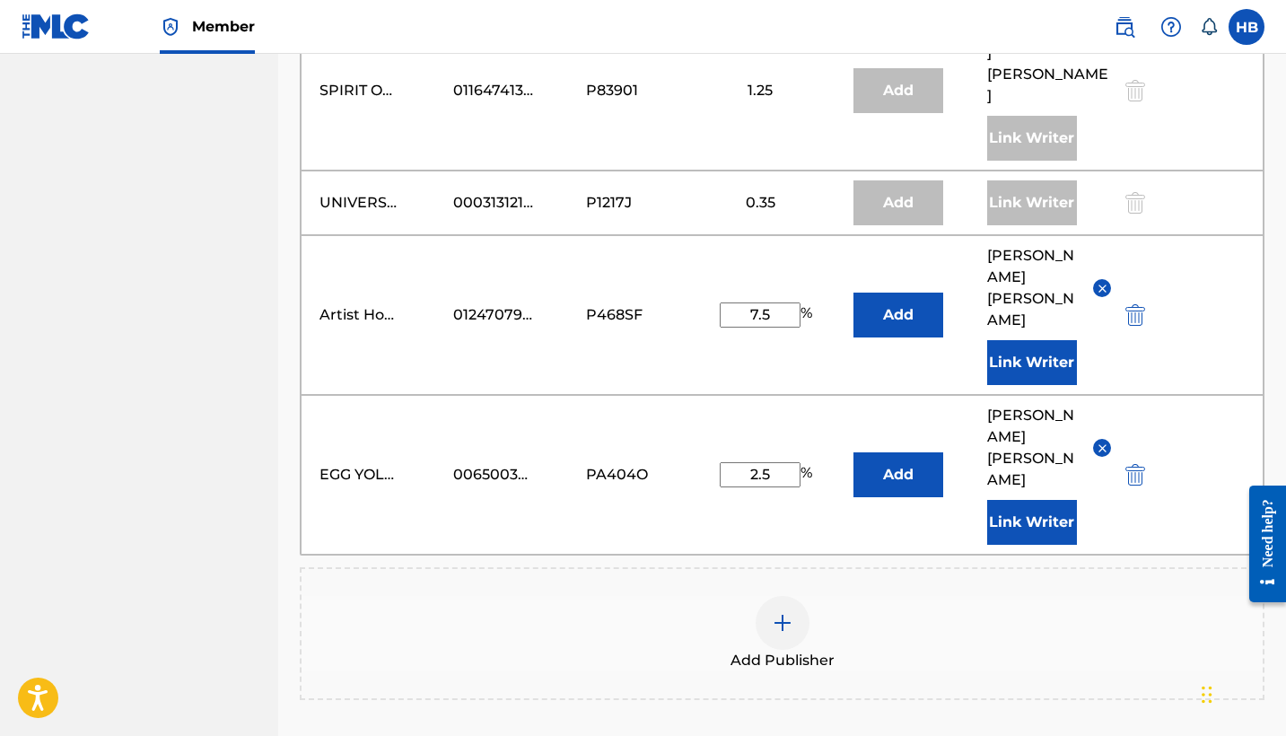
click at [783, 612] on img at bounding box center [783, 623] width 22 height 22
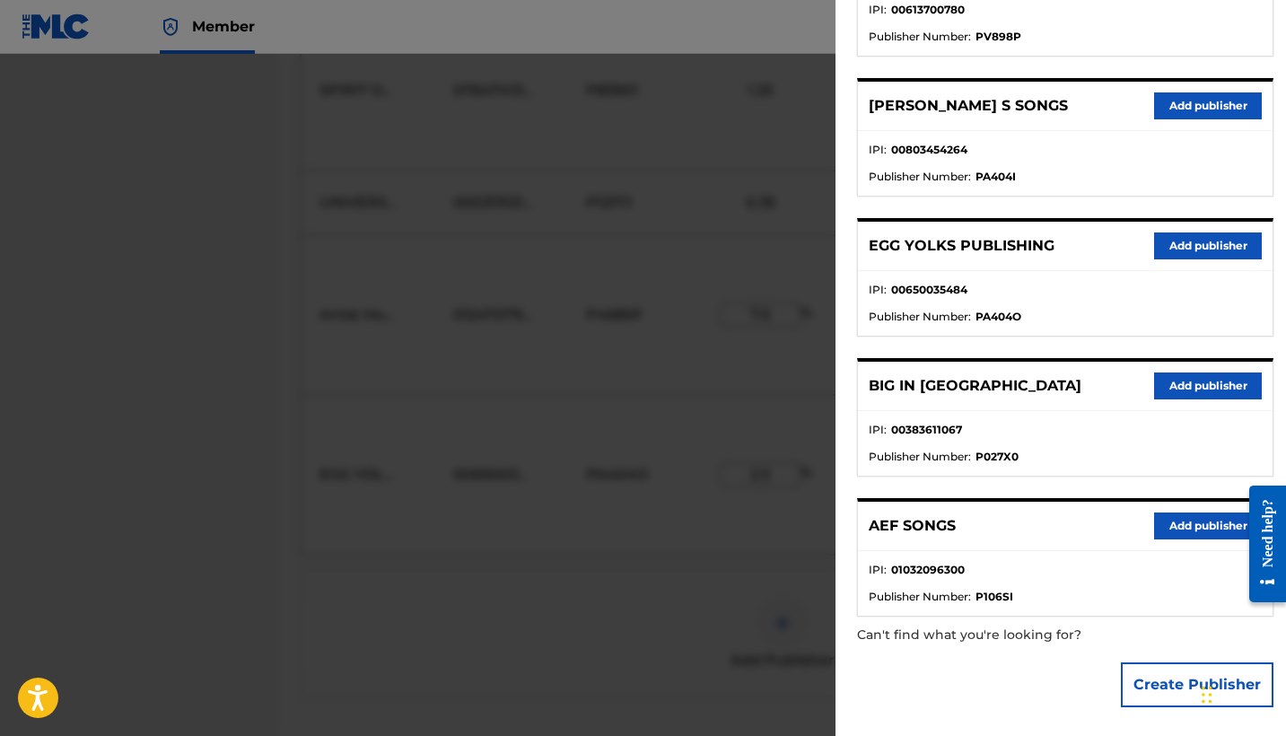
click at [1190, 520] on button "Add publisher" at bounding box center [1208, 526] width 108 height 27
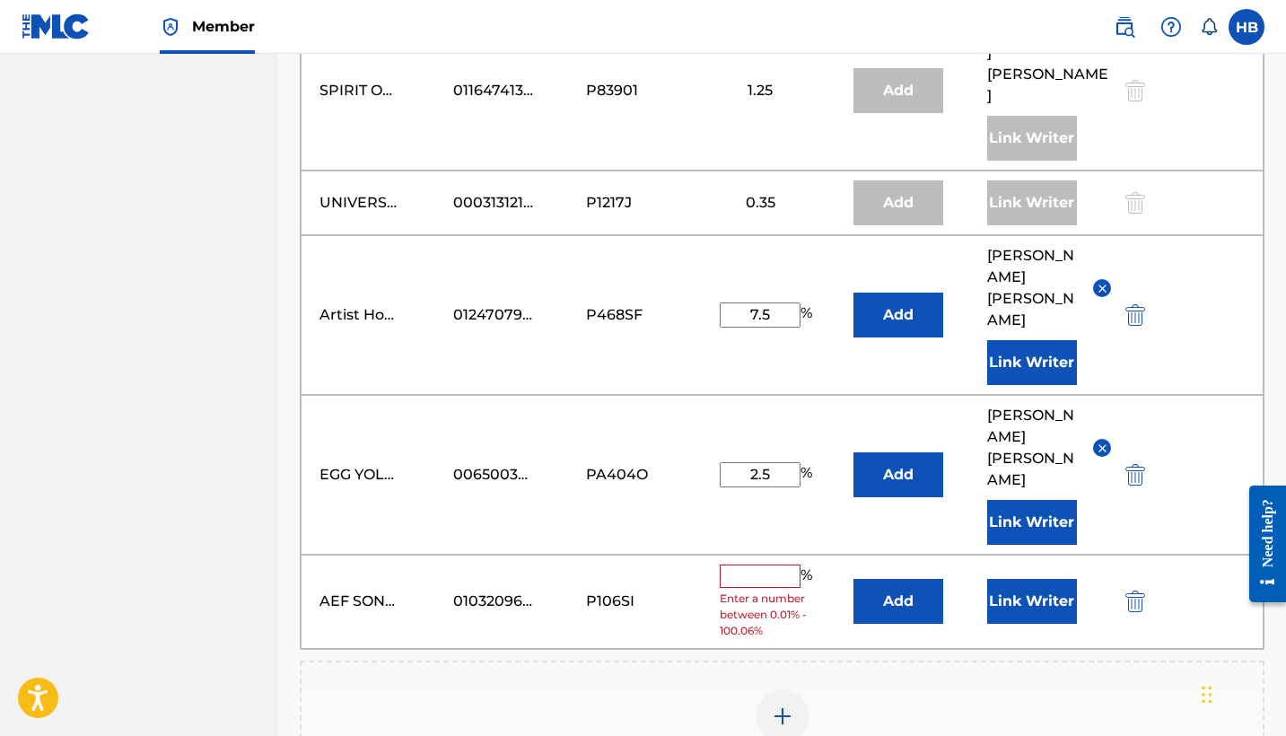
click at [896, 579] on button "Add" at bounding box center [899, 601] width 90 height 45
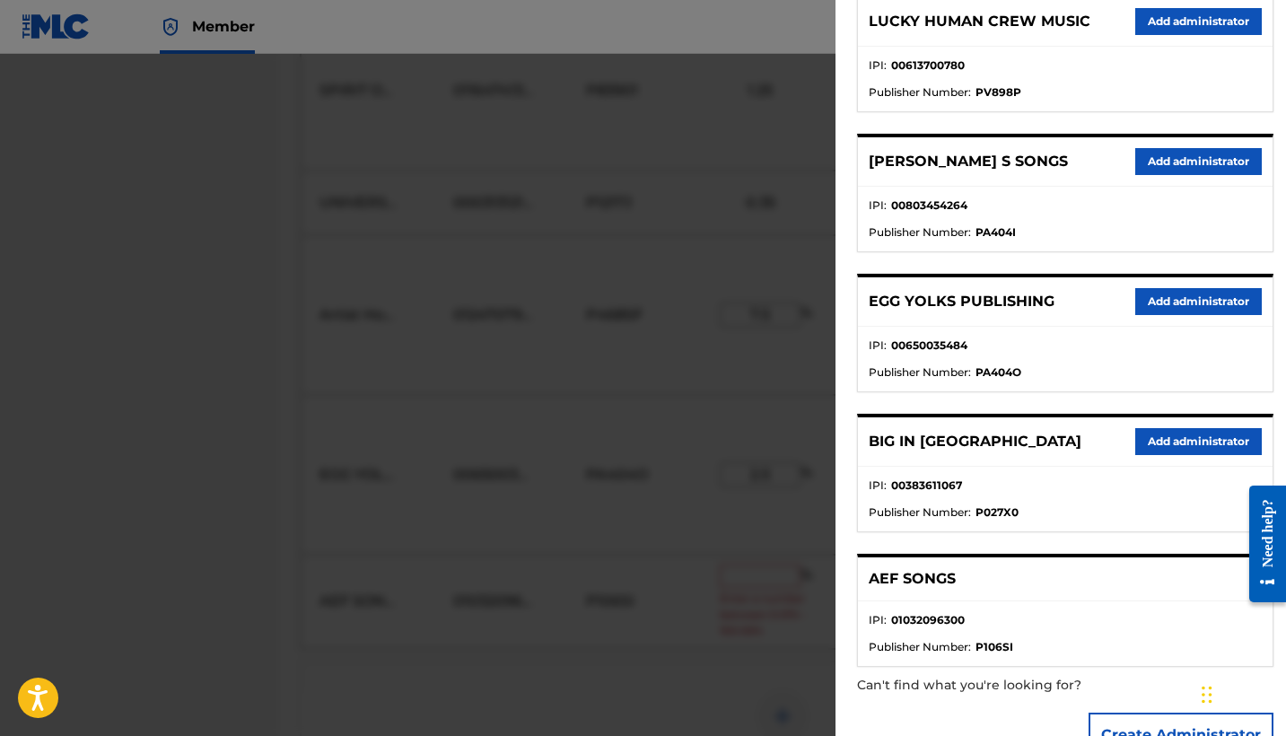
scroll to position [528, 0]
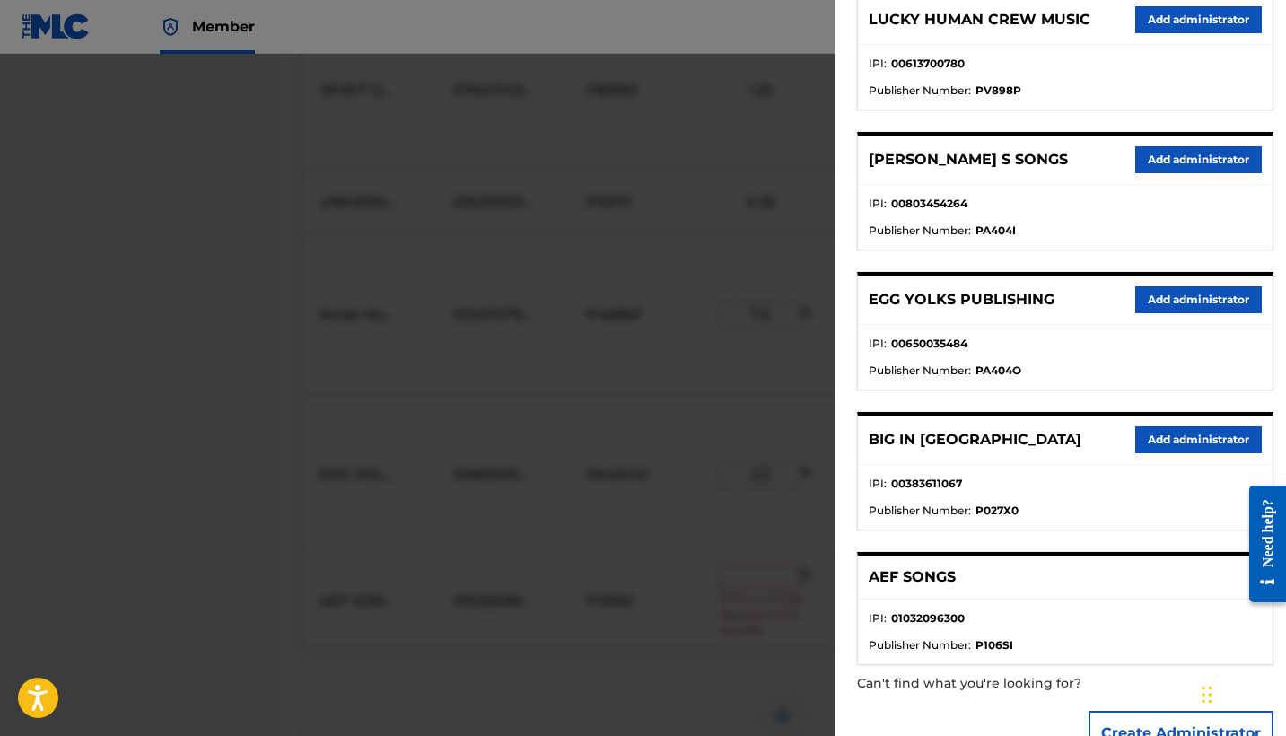
click at [1200, 300] on button "Add administrator" at bounding box center [1198, 299] width 127 height 27
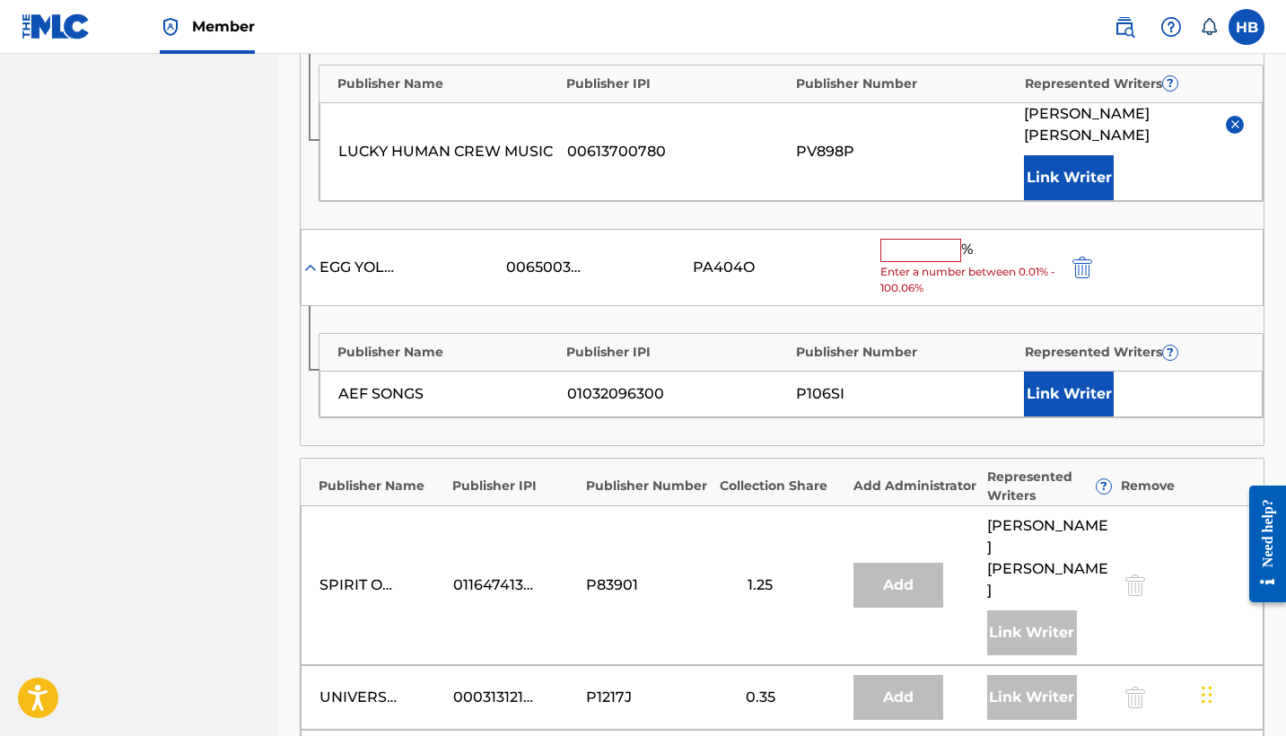
scroll to position [1528, 0]
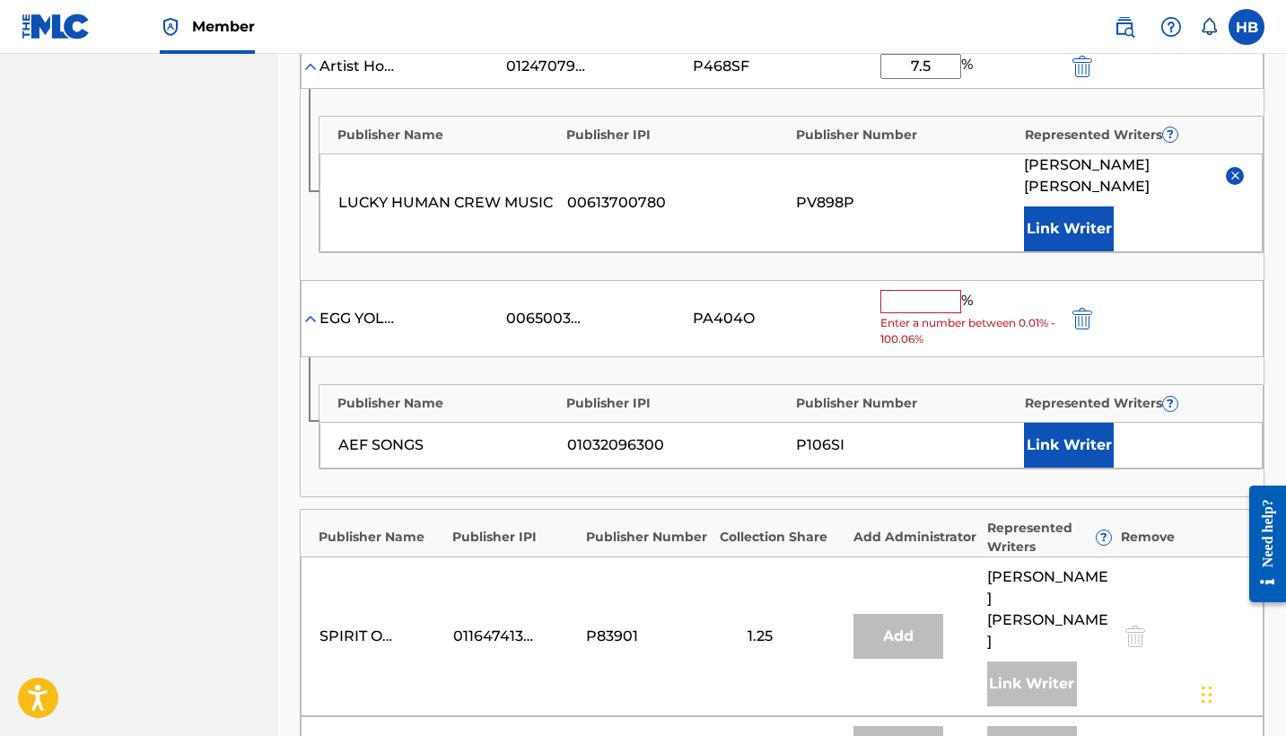
click at [915, 290] on input "text" at bounding box center [920, 301] width 81 height 23
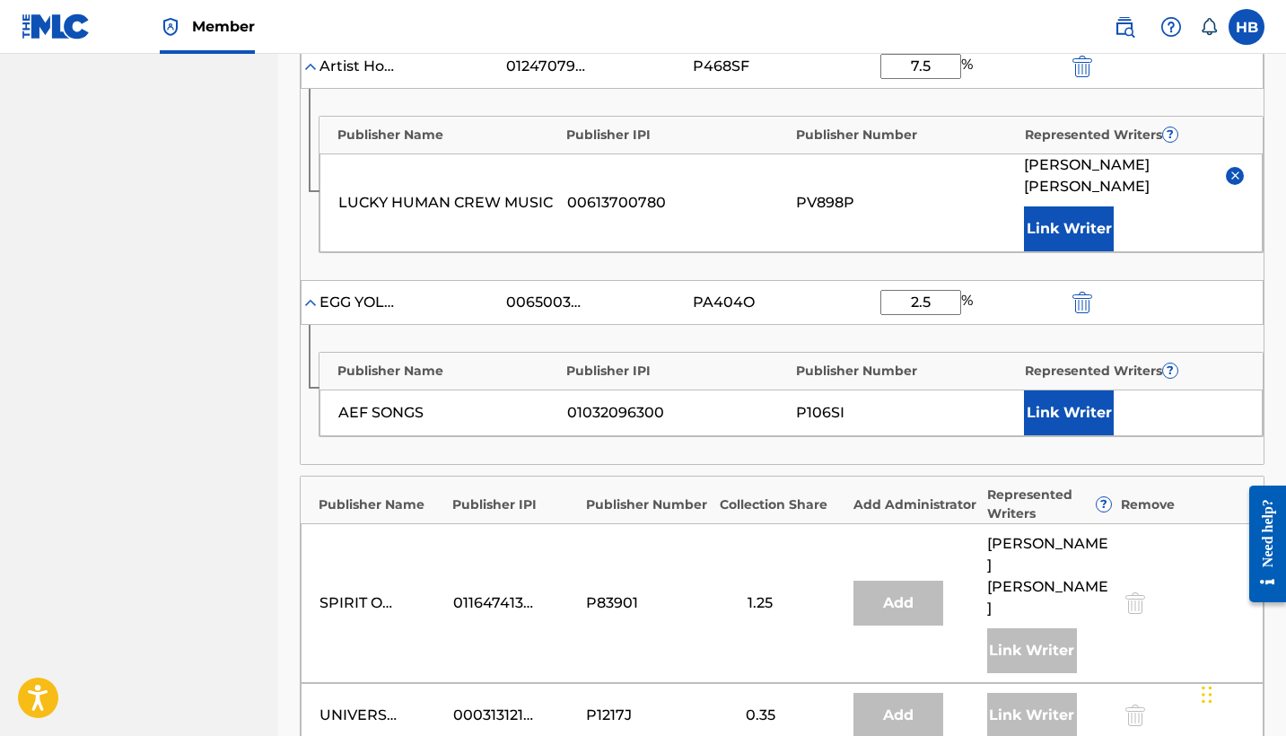
type input "2.5"
click at [1076, 390] on button "Link Writer" at bounding box center [1069, 412] width 90 height 45
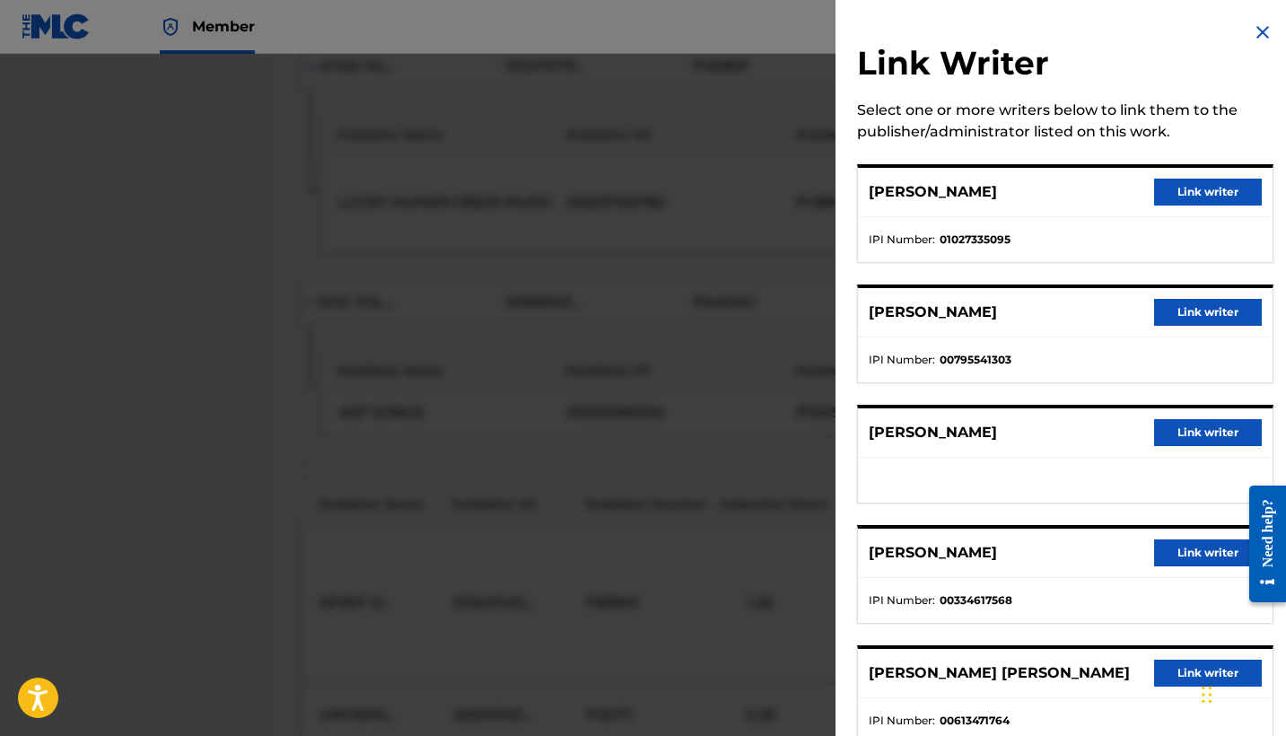
click at [1192, 194] on button "Link writer" at bounding box center [1208, 192] width 108 height 27
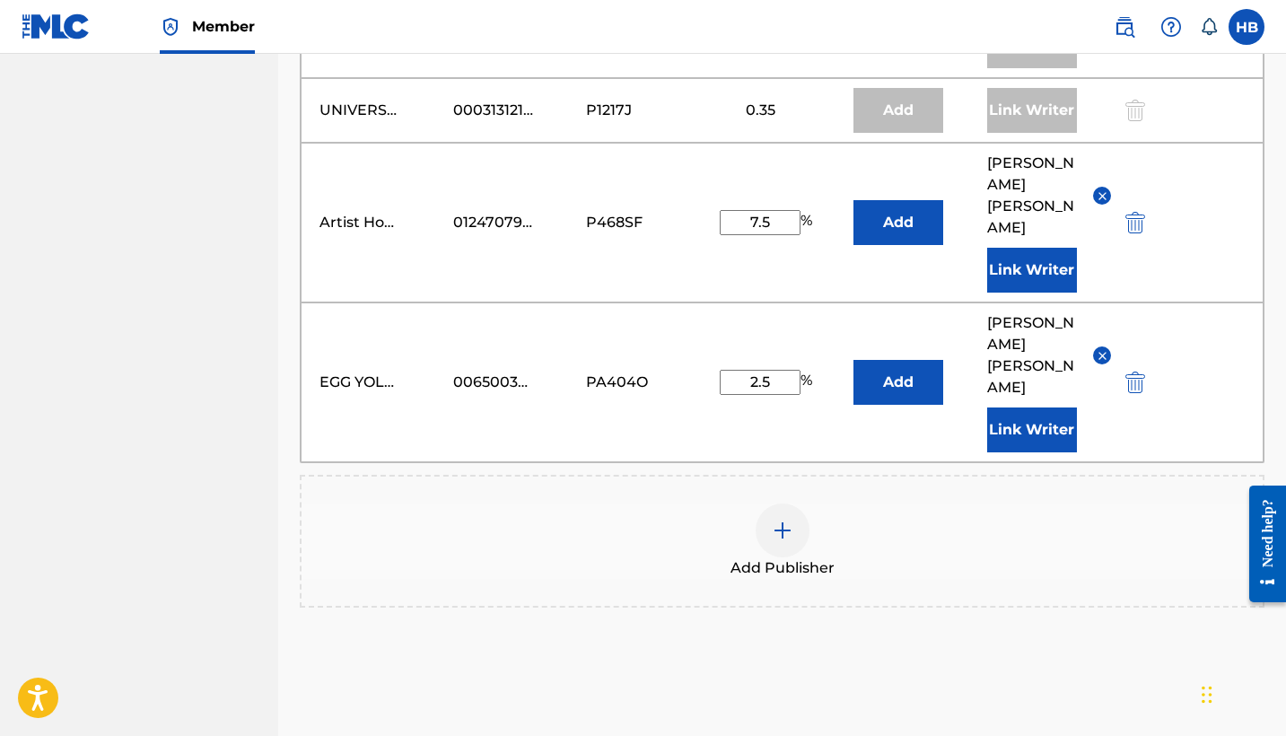
scroll to position [2184, 0]
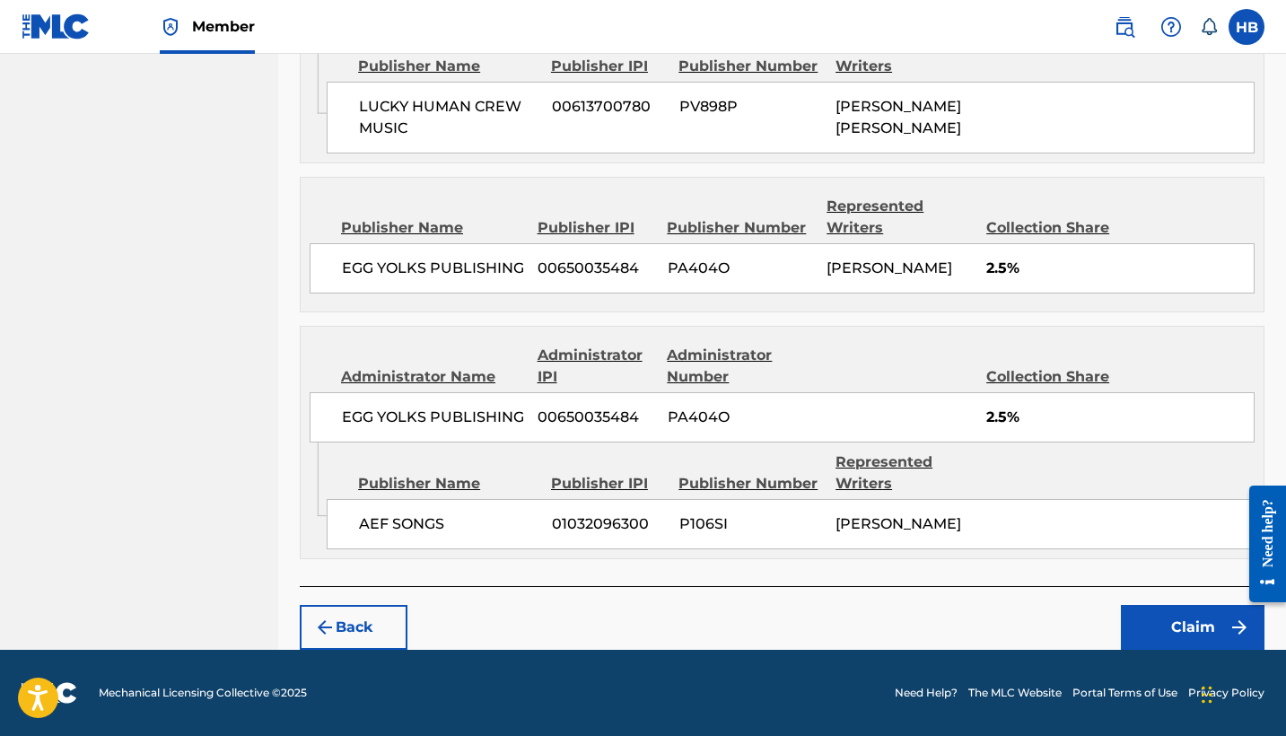
scroll to position [2883, 0]
click at [1164, 626] on button "Claim" at bounding box center [1193, 627] width 144 height 45
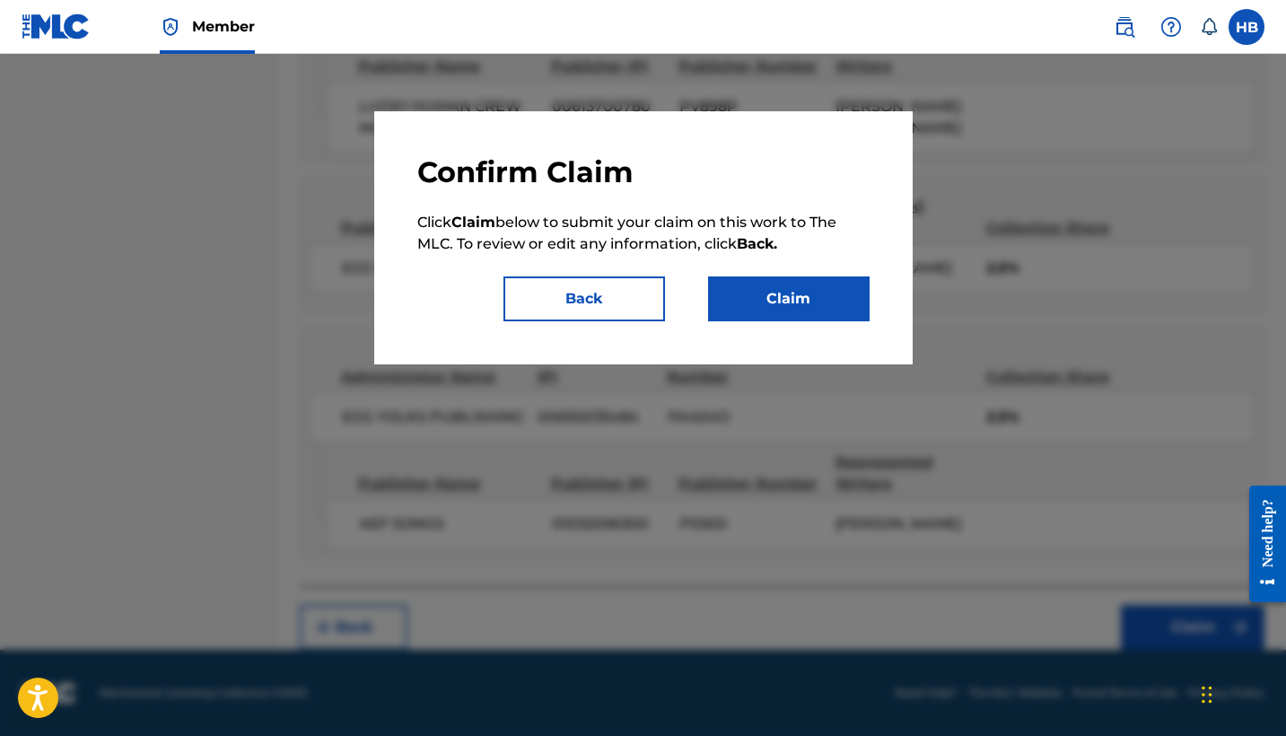
click at [783, 290] on button "Claim" at bounding box center [789, 298] width 162 height 45
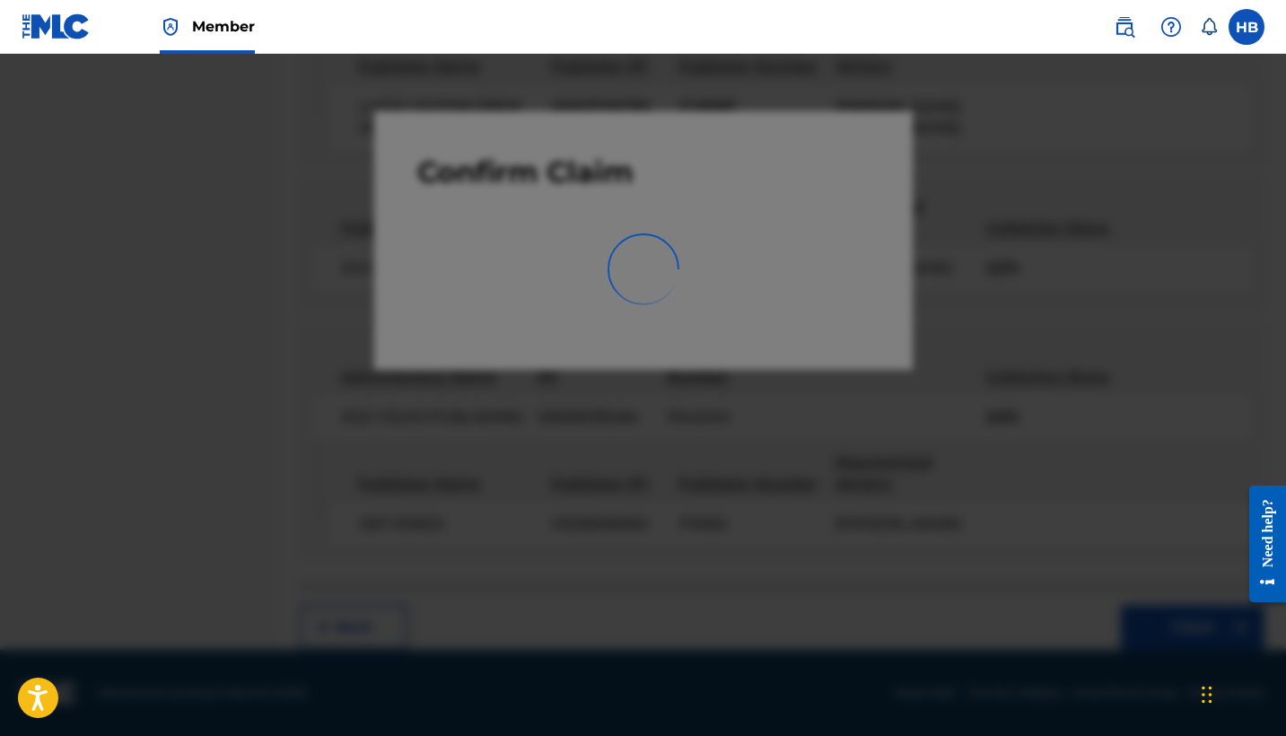
scroll to position [377, 0]
